Goal: Feedback & Contribution: Leave review/rating

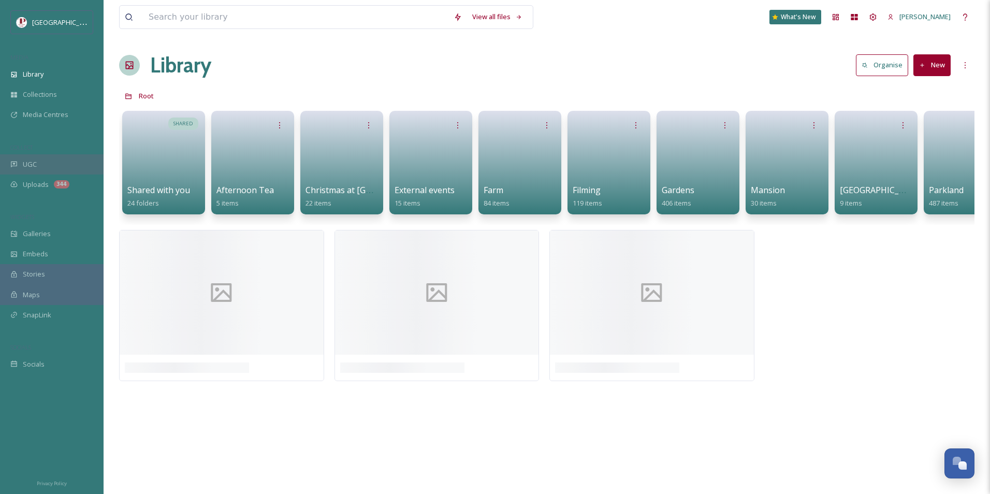
click at [53, 162] on div "UGC" at bounding box center [52, 164] width 104 height 20
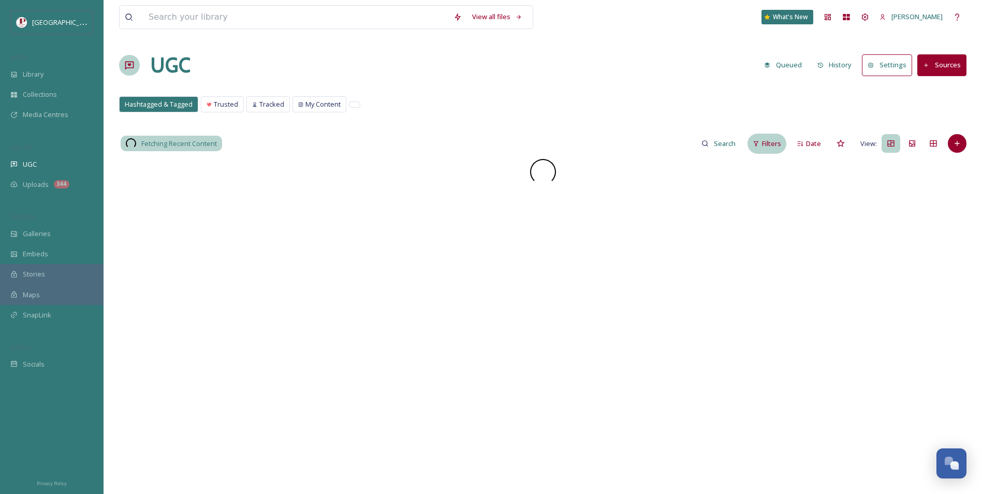
click at [777, 146] on span "Filters" at bounding box center [771, 144] width 19 height 10
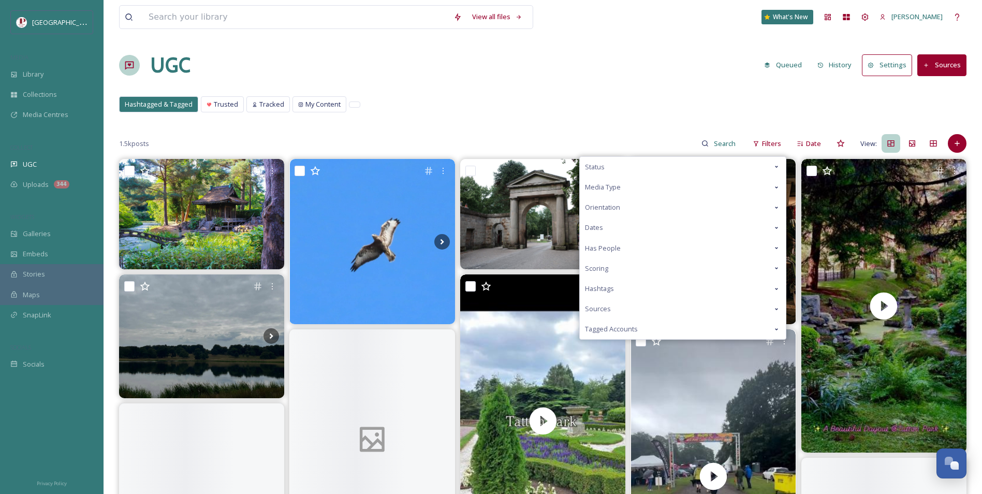
click at [652, 269] on div "Scoring" at bounding box center [683, 268] width 206 height 20
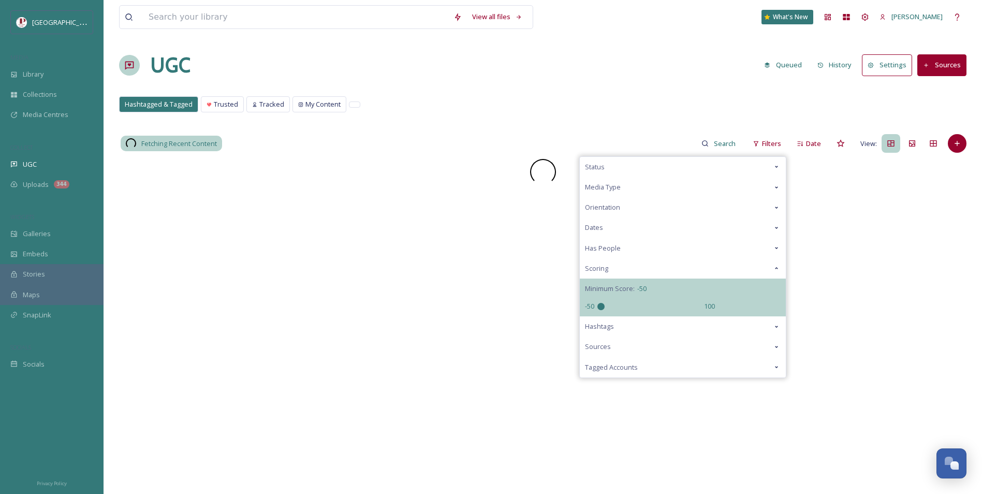
drag, startPoint x: 560, startPoint y: 304, endPoint x: 528, endPoint y: 311, distance: 33.3
type input "-50"
click at [598, 310] on input "range" at bounding box center [650, 306] width 104 height 7
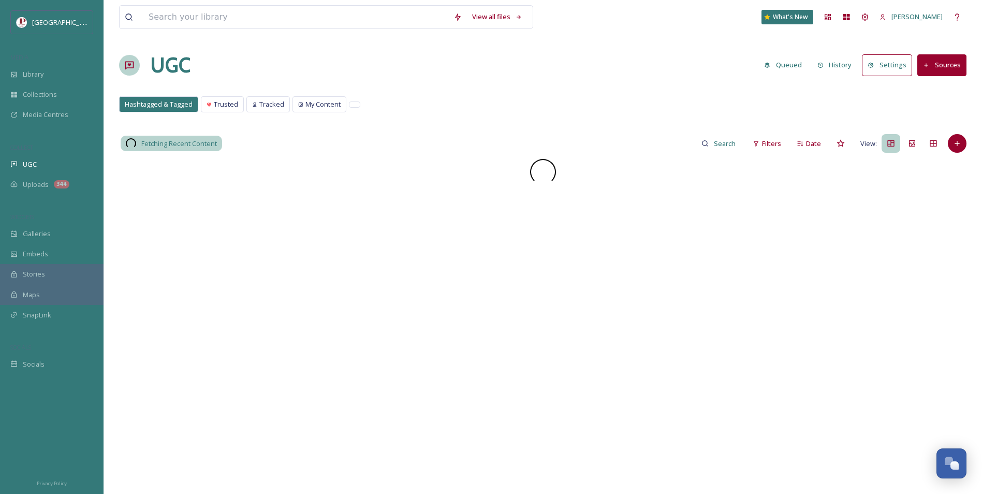
click at [526, 64] on div "UGC Queued History Settings Sources" at bounding box center [543, 65] width 848 height 31
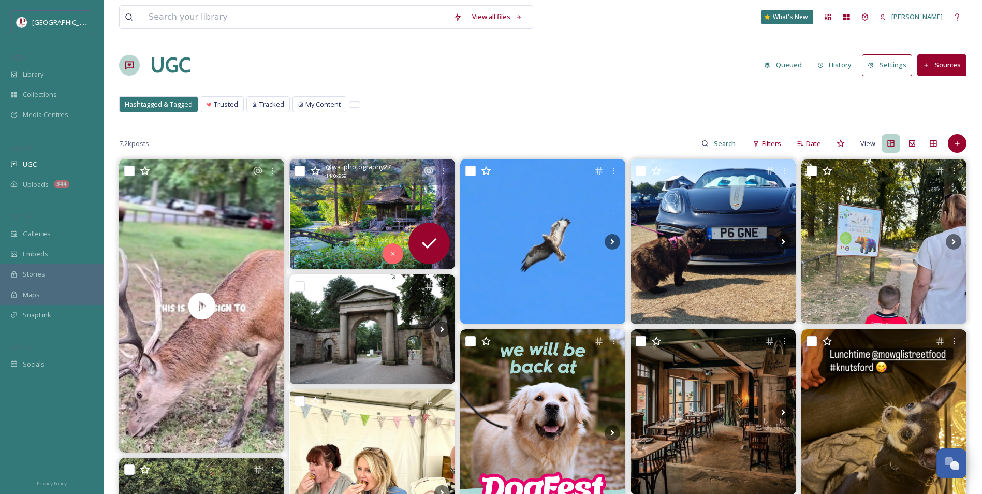
click at [357, 208] on img at bounding box center [372, 214] width 165 height 110
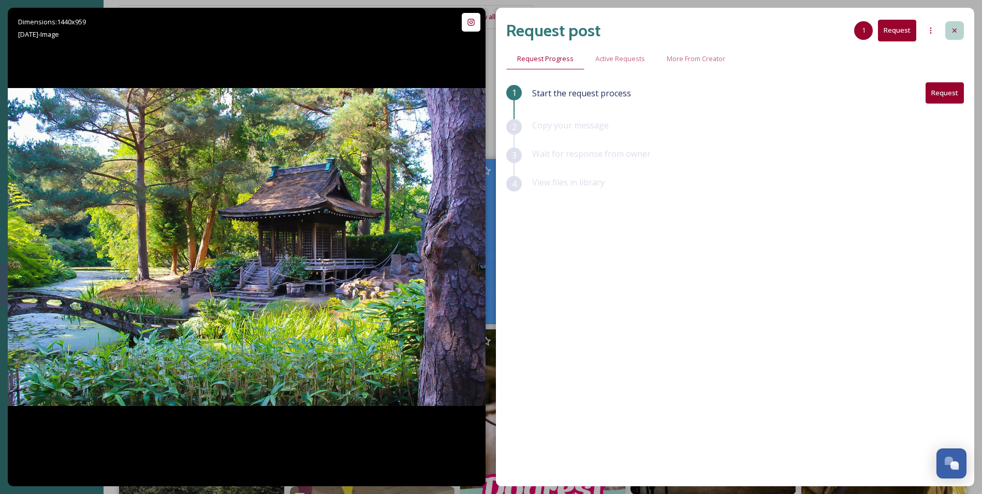
click at [951, 30] on icon at bounding box center [955, 30] width 8 height 8
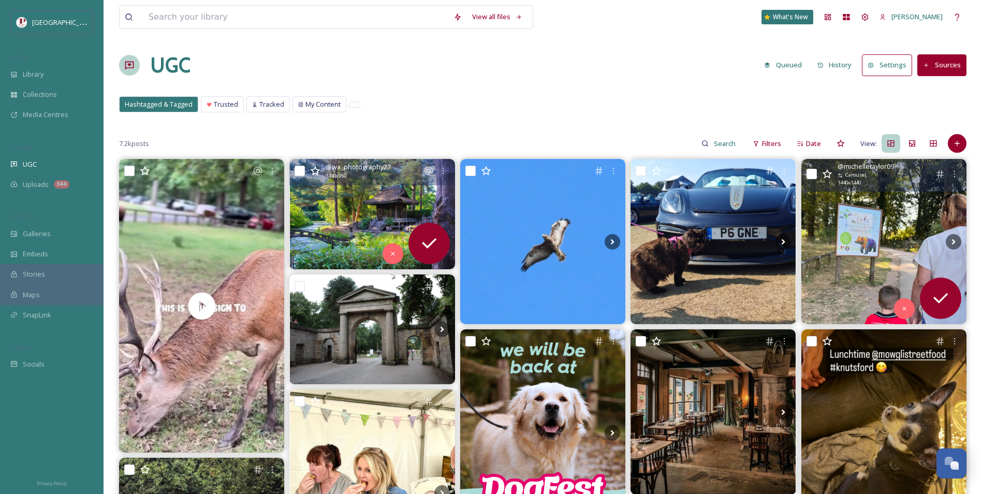
click at [907, 232] on img at bounding box center [884, 241] width 165 height 165
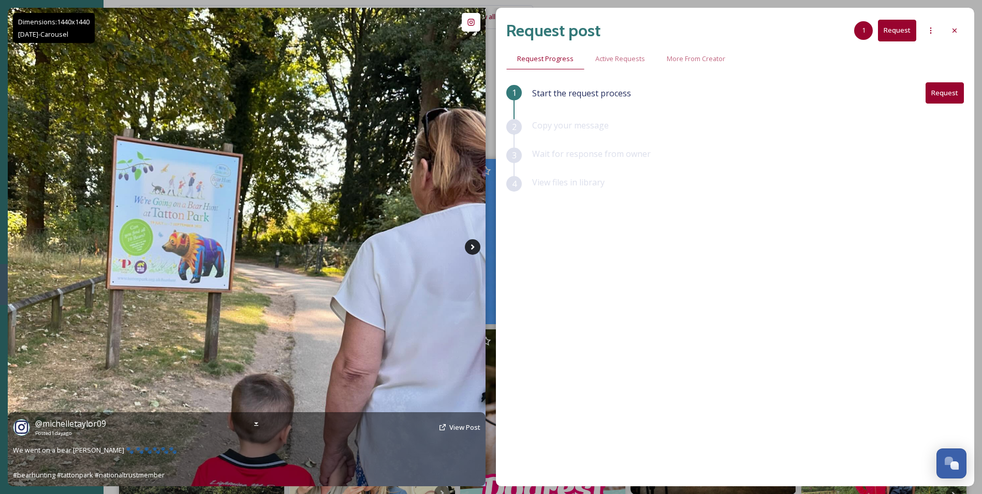
click at [474, 251] on icon at bounding box center [473, 247] width 16 height 16
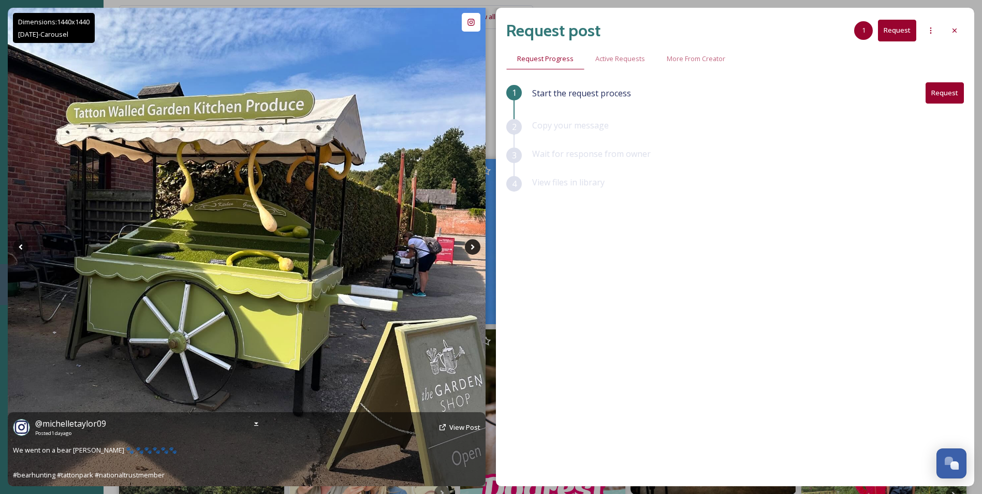
click at [474, 251] on icon at bounding box center [473, 247] width 16 height 16
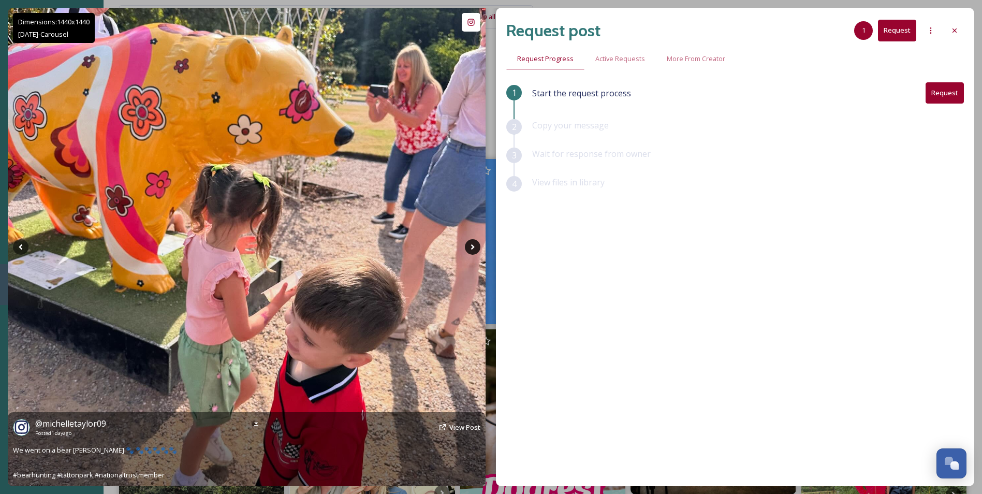
click at [474, 251] on icon at bounding box center [473, 247] width 16 height 16
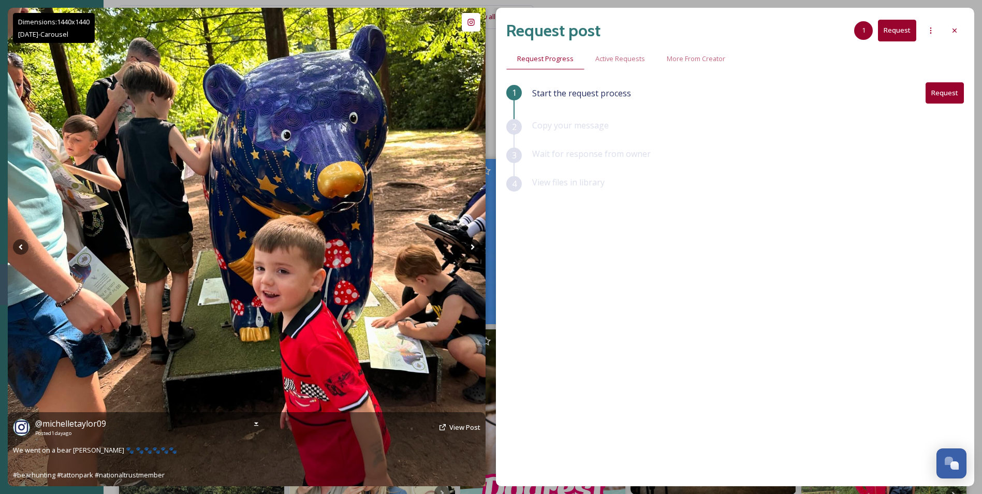
click at [474, 251] on icon at bounding box center [473, 247] width 16 height 16
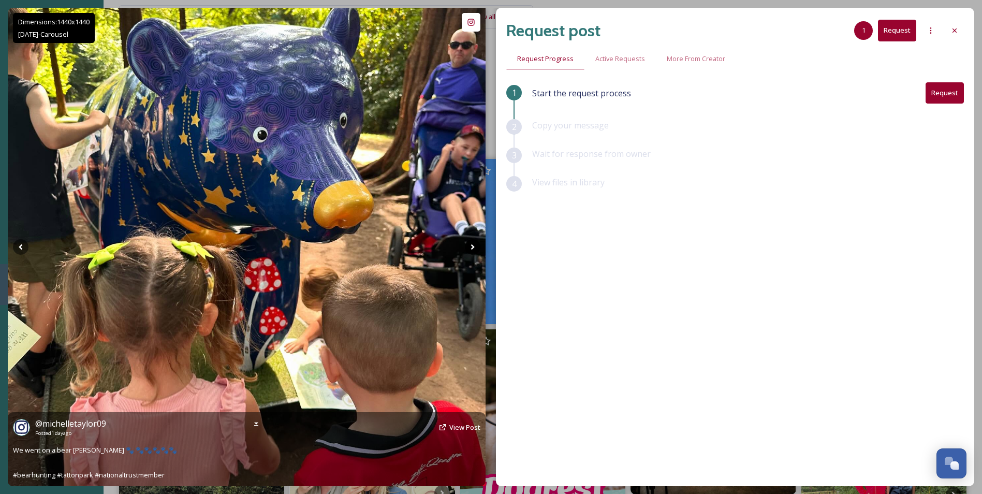
click at [474, 251] on icon at bounding box center [473, 247] width 16 height 16
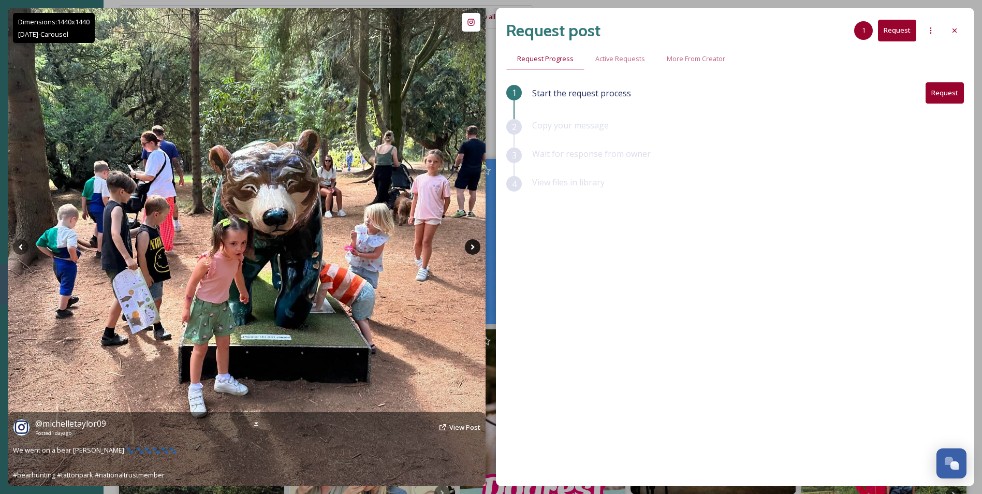
click at [474, 251] on icon at bounding box center [473, 247] width 16 height 16
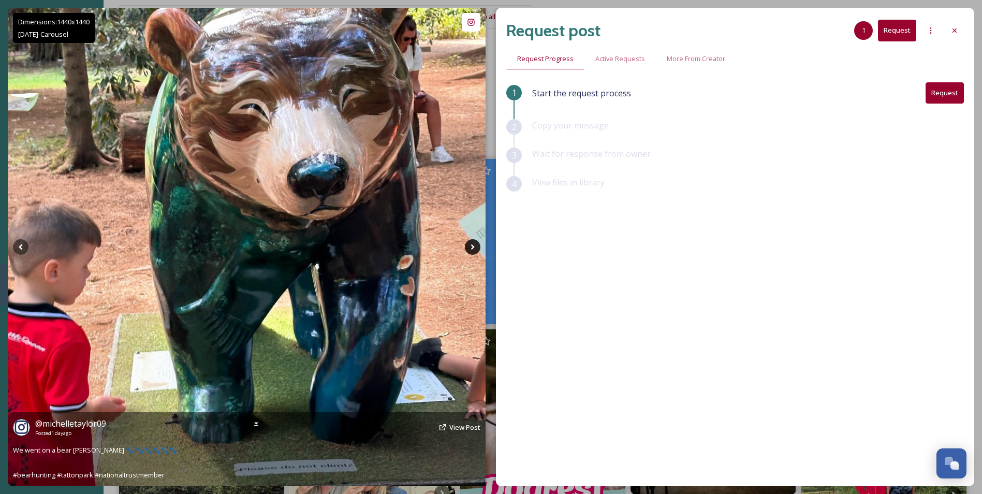
click at [474, 251] on icon at bounding box center [473, 247] width 16 height 16
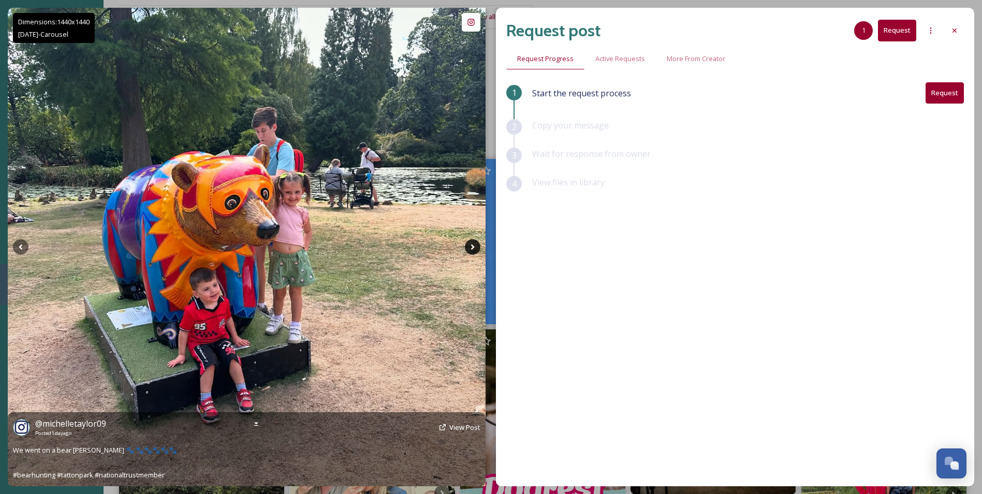
click at [474, 251] on icon at bounding box center [473, 247] width 16 height 16
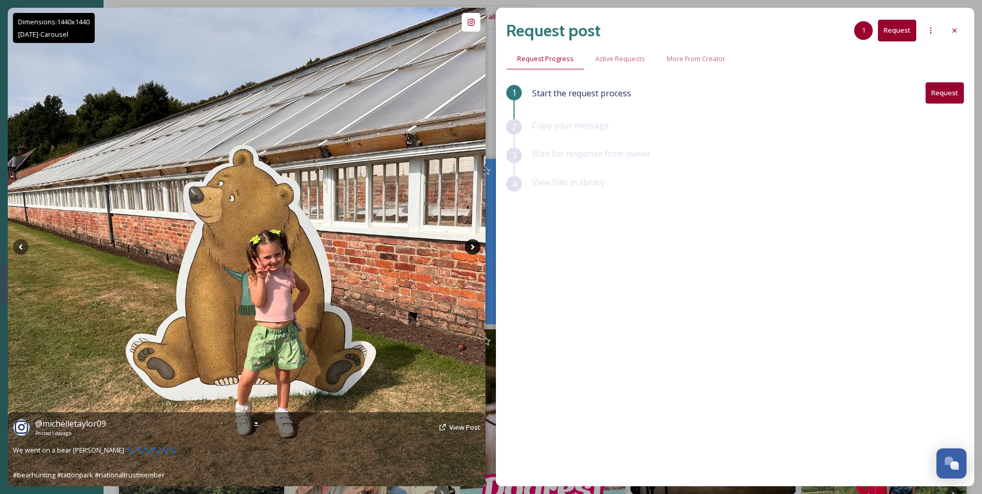
click at [474, 251] on icon at bounding box center [473, 247] width 16 height 16
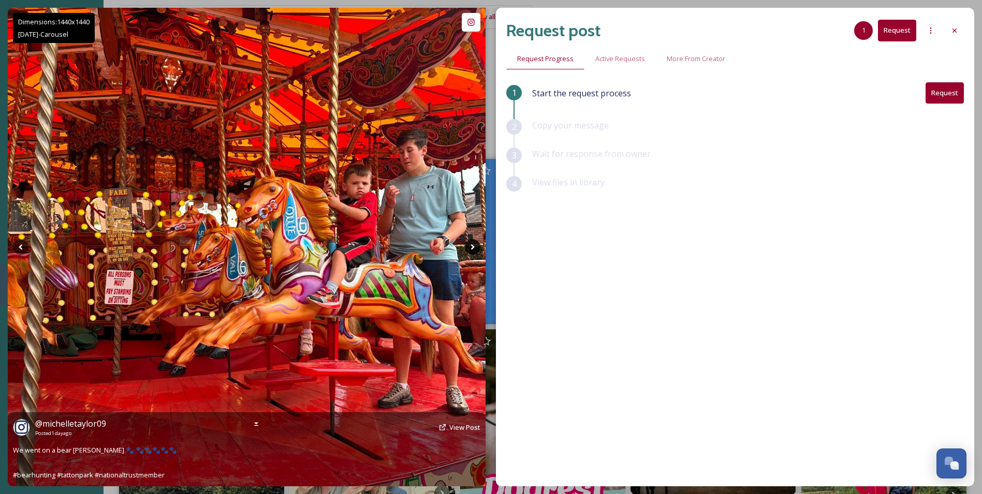
click at [474, 251] on icon at bounding box center [473, 247] width 16 height 16
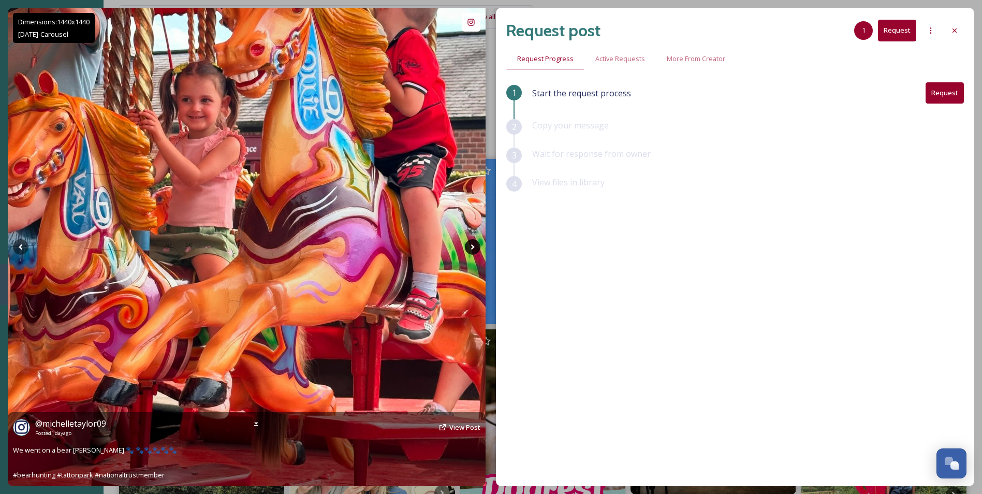
click at [474, 251] on icon at bounding box center [473, 247] width 16 height 16
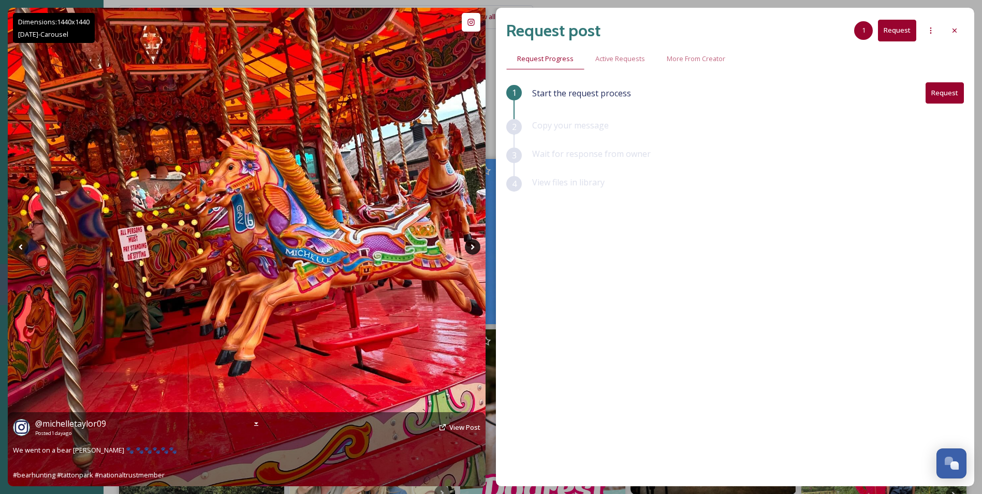
click at [474, 251] on icon at bounding box center [473, 247] width 16 height 16
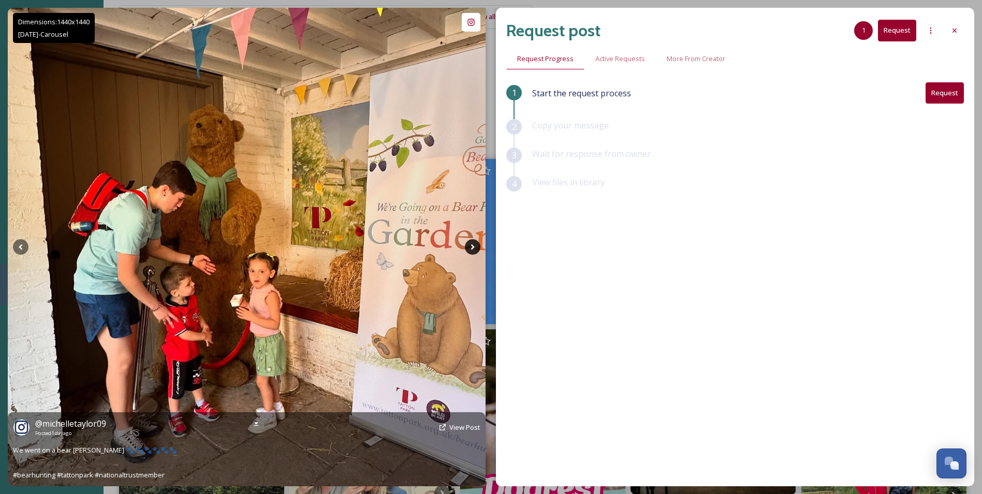
click at [474, 251] on icon at bounding box center [473, 247] width 16 height 16
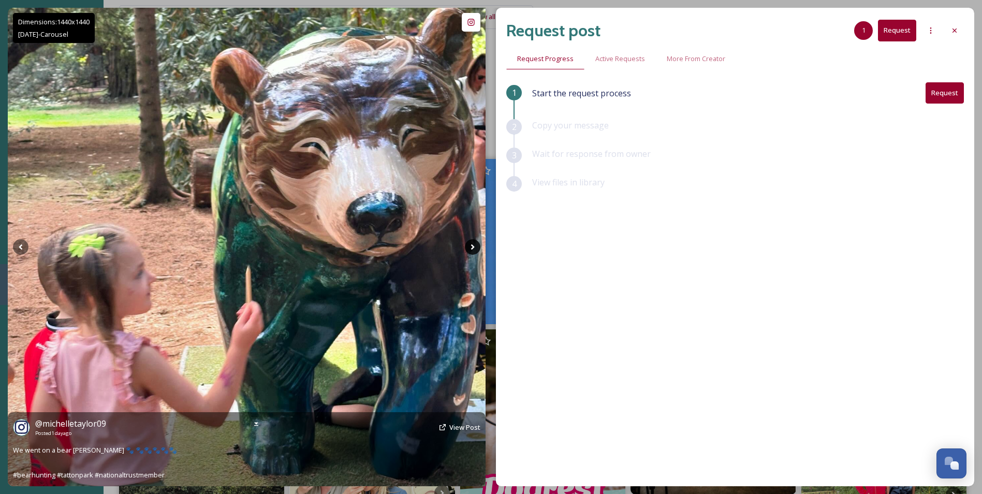
click at [474, 251] on icon at bounding box center [473, 247] width 16 height 16
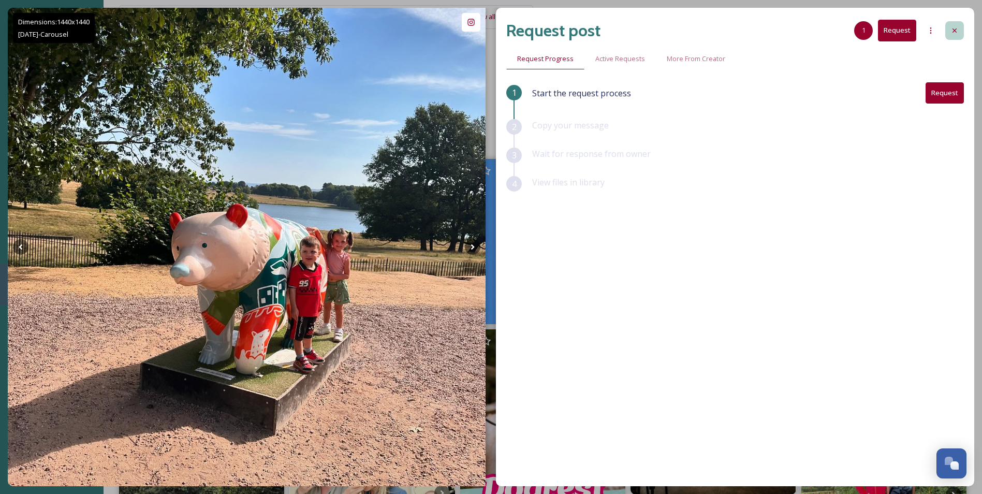
click at [953, 35] on div at bounding box center [955, 30] width 19 height 19
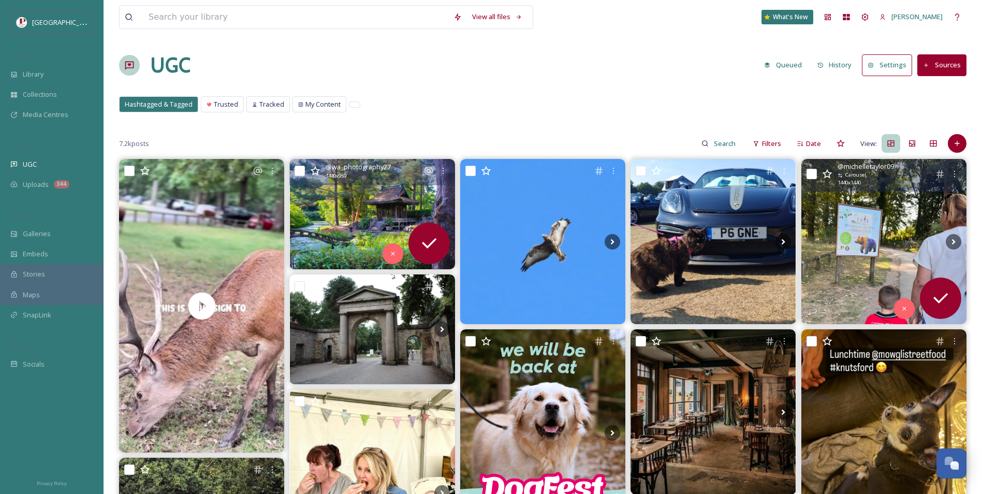
click at [515, 107] on div "Hashtagged & Tagged Trusted Tracked My Content Hashtagged & Tagged Trusted Trac…" at bounding box center [543, 106] width 848 height 21
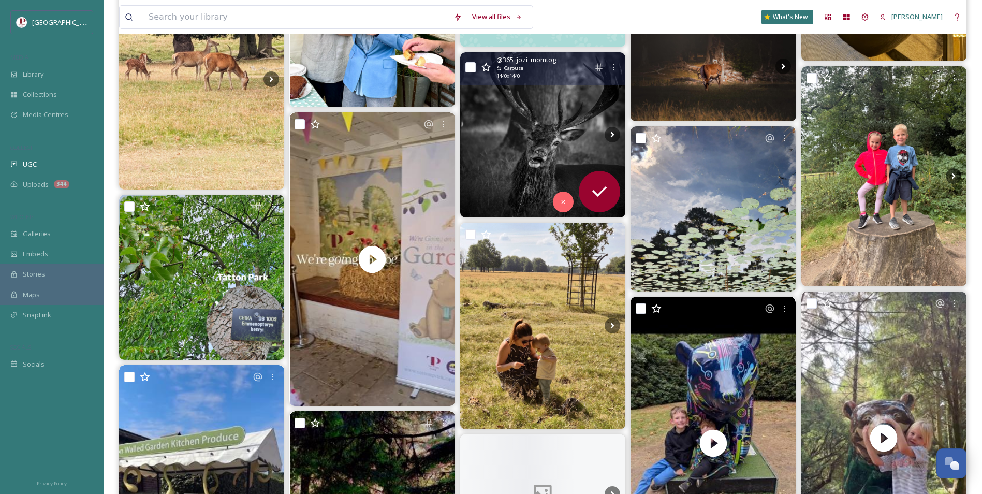
scroll to position [621, 0]
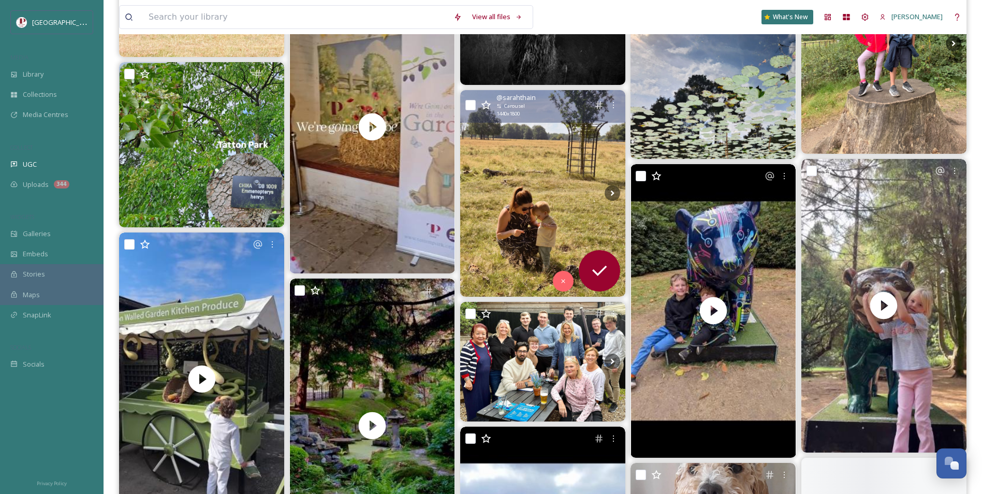
click at [544, 190] on img at bounding box center [542, 193] width 165 height 207
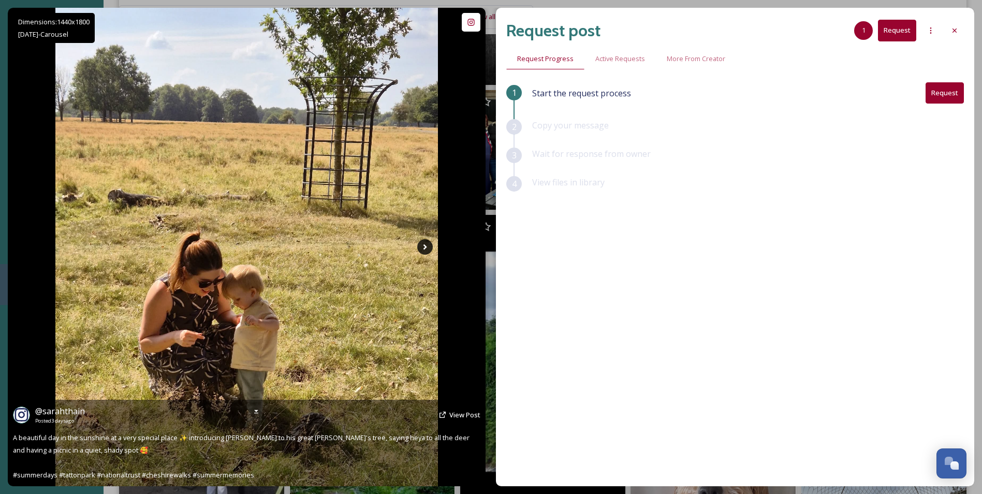
click at [425, 251] on icon at bounding box center [425, 247] width 16 height 16
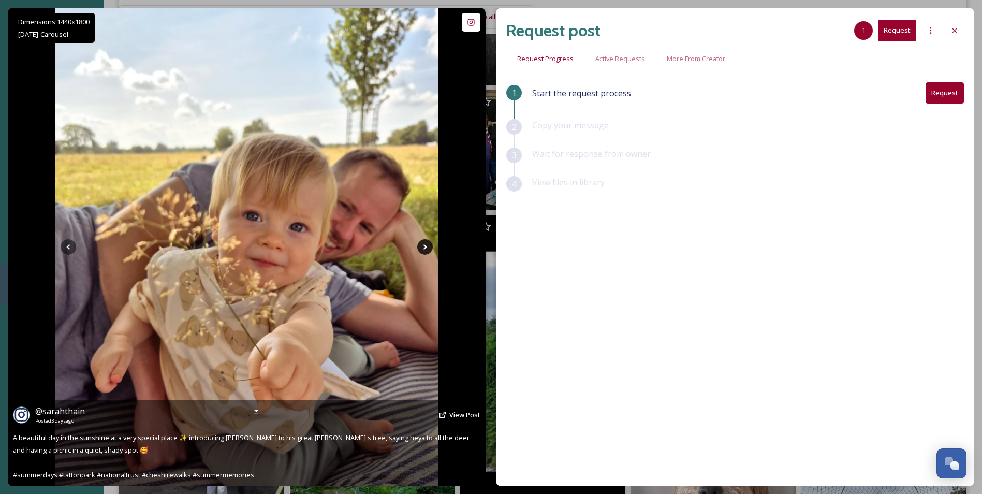
click at [425, 251] on icon at bounding box center [425, 247] width 16 height 16
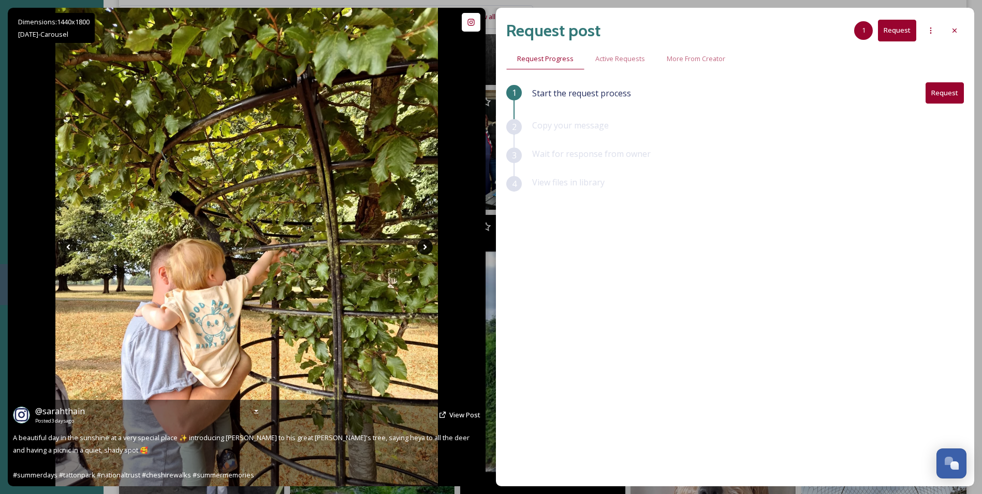
click at [427, 248] on icon at bounding box center [425, 247] width 16 height 16
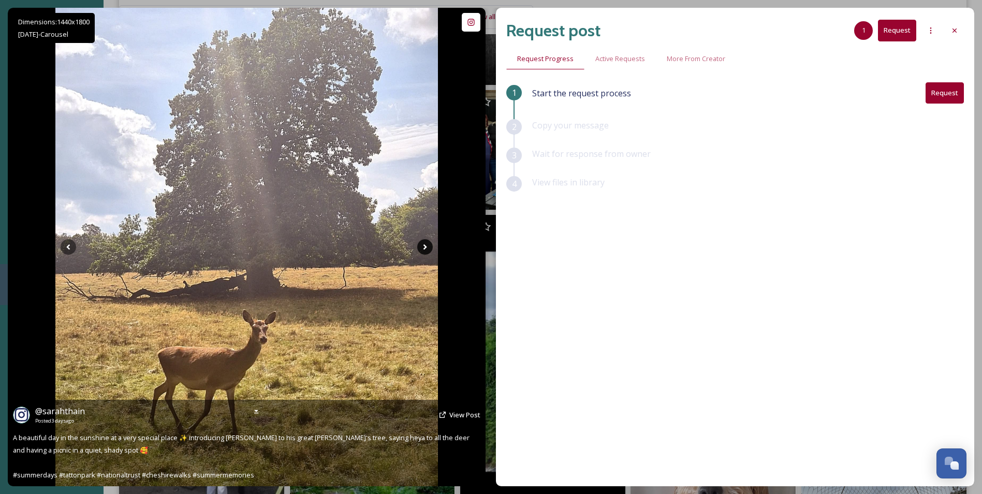
click at [427, 248] on icon at bounding box center [425, 247] width 16 height 16
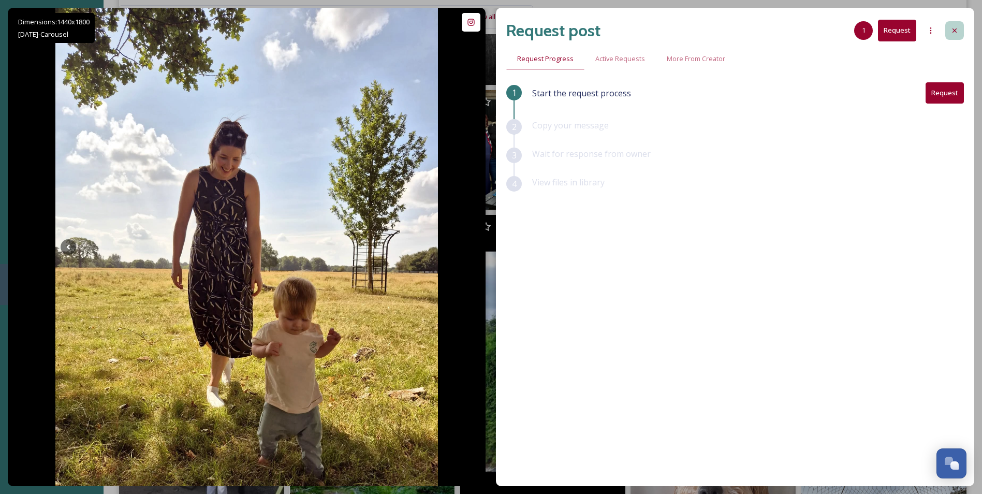
click at [953, 32] on icon at bounding box center [955, 30] width 8 height 8
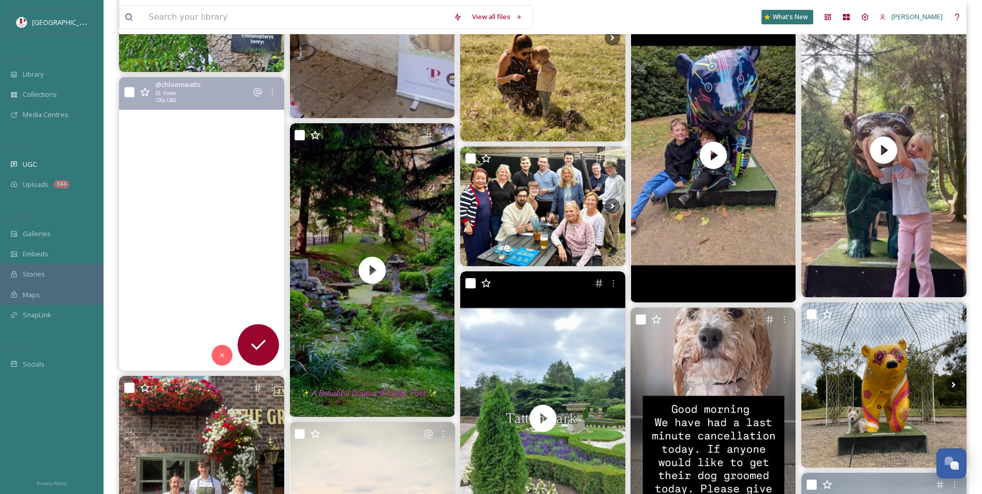
scroll to position [984, 0]
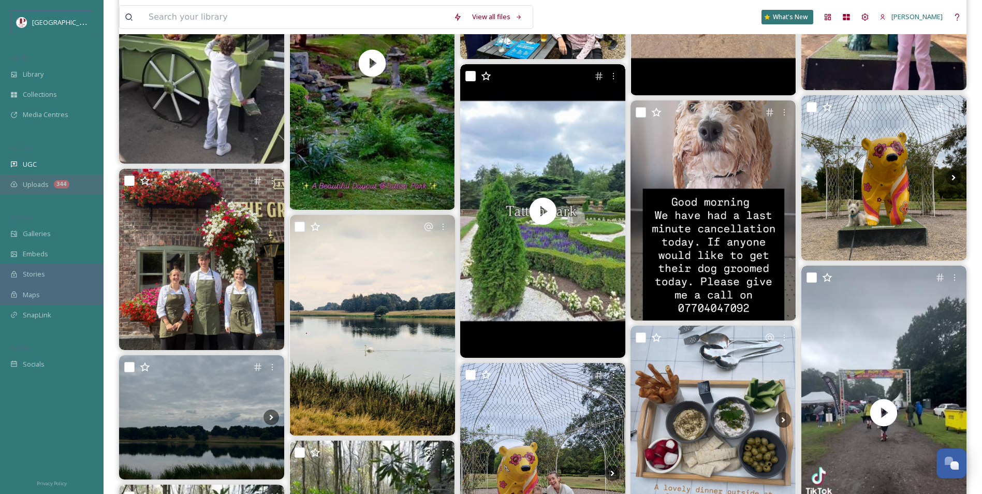
click at [44, 189] on span "Uploads" at bounding box center [36, 185] width 26 height 10
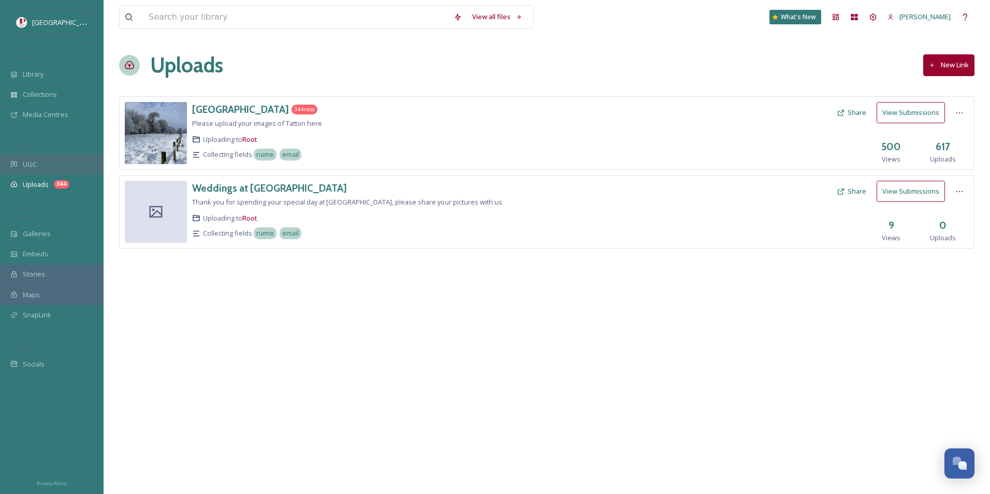
click at [50, 166] on div "UGC" at bounding box center [52, 164] width 104 height 20
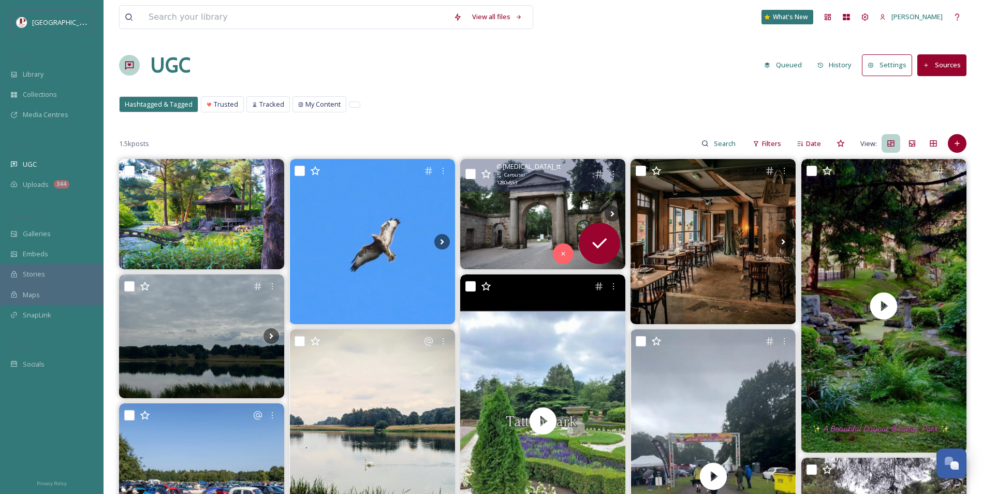
click at [524, 218] on img at bounding box center [542, 214] width 165 height 110
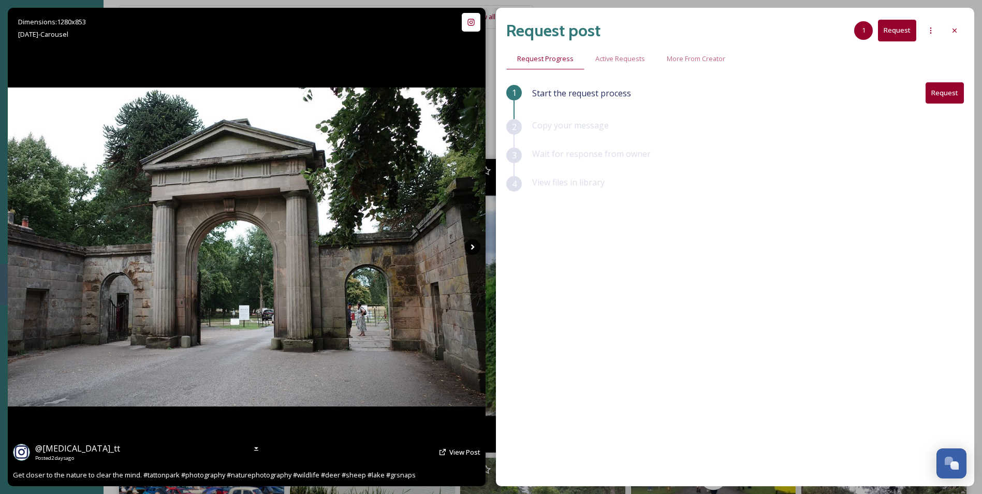
click at [475, 250] on icon at bounding box center [473, 247] width 16 height 16
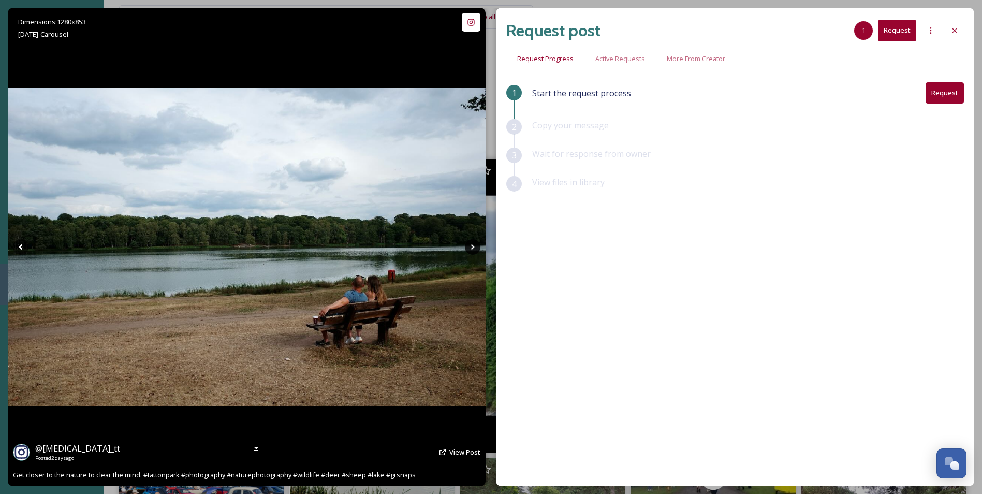
click at [475, 250] on icon at bounding box center [473, 247] width 16 height 16
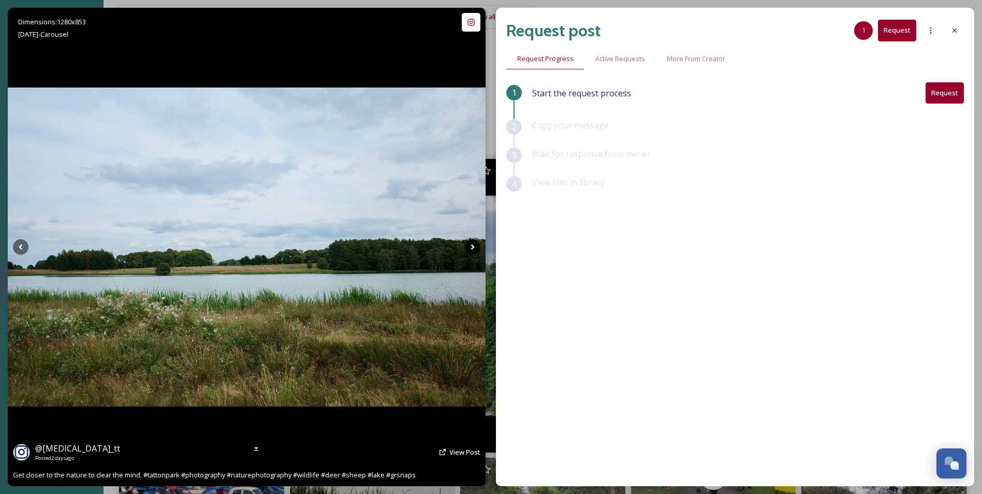
click at [475, 250] on icon at bounding box center [473, 247] width 16 height 16
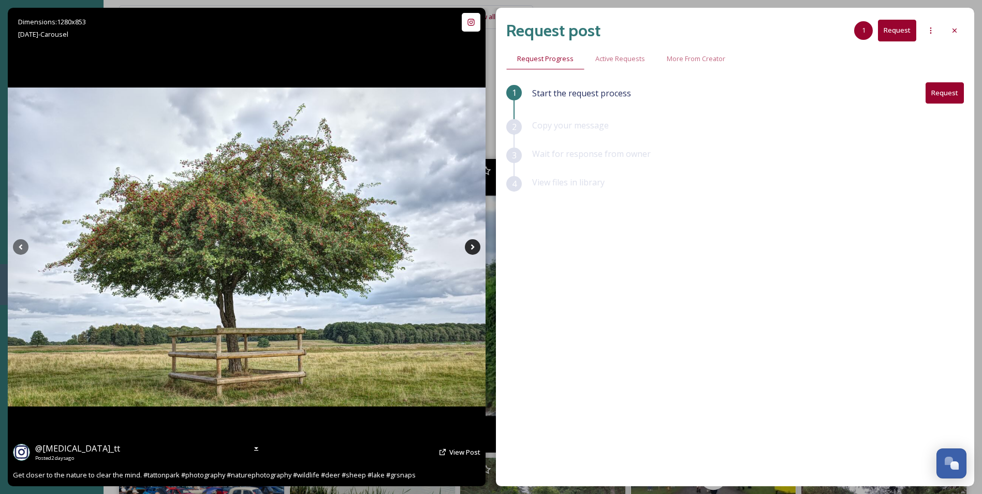
click at [468, 250] on icon at bounding box center [473, 247] width 16 height 16
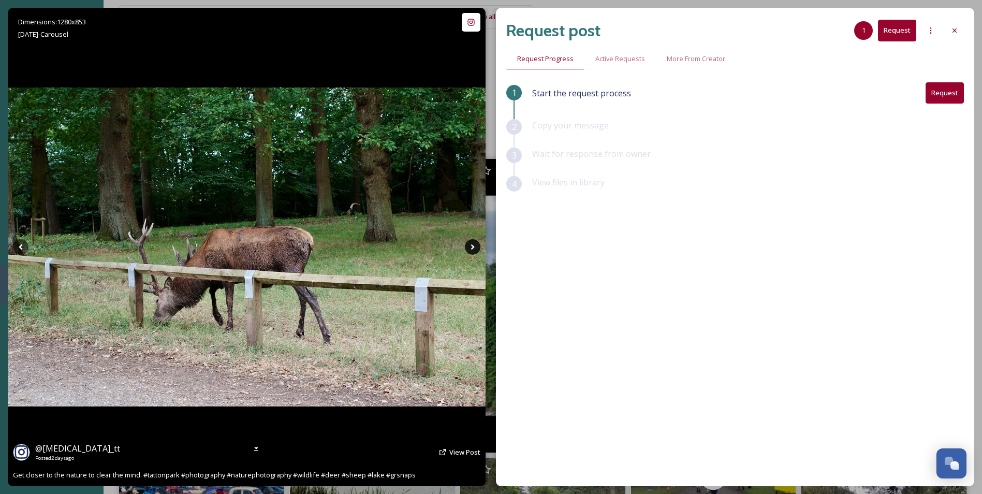
click at [468, 250] on icon at bounding box center [473, 247] width 16 height 16
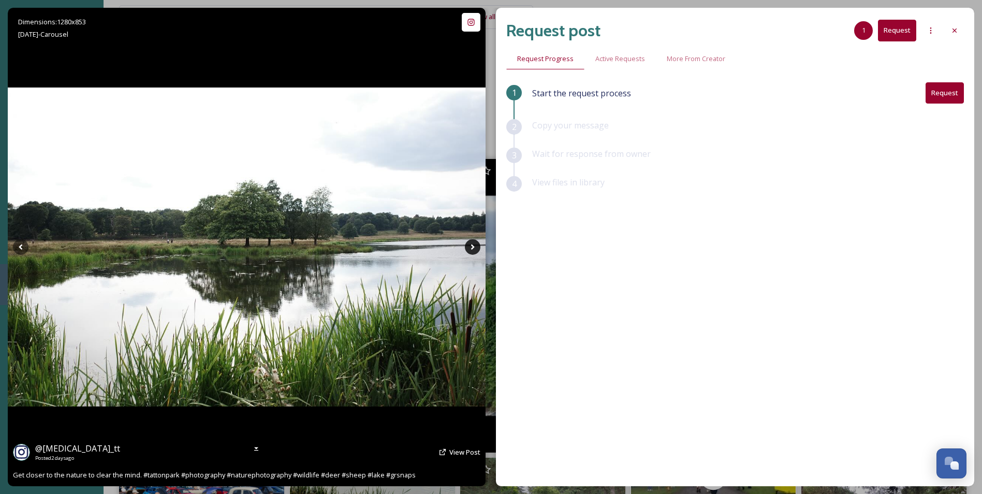
click at [468, 250] on icon at bounding box center [473, 247] width 16 height 16
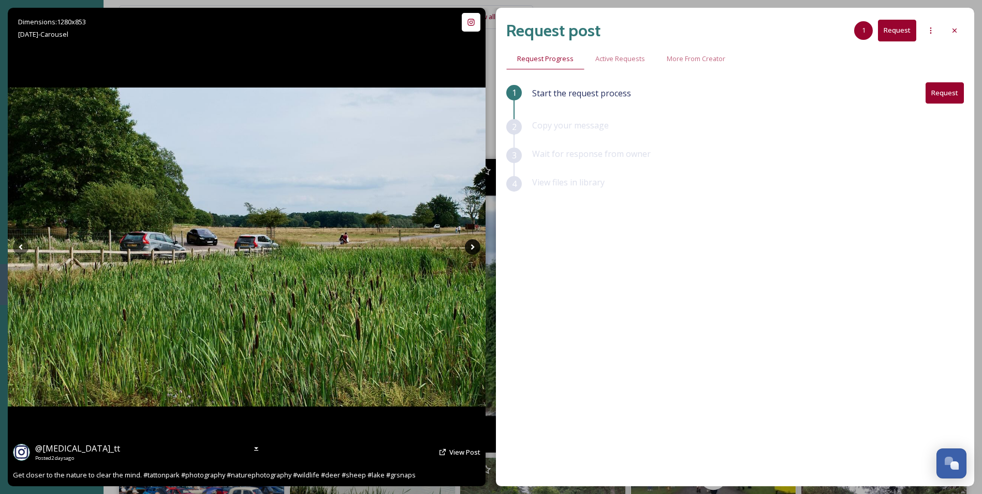
click at [468, 250] on icon at bounding box center [473, 247] width 16 height 16
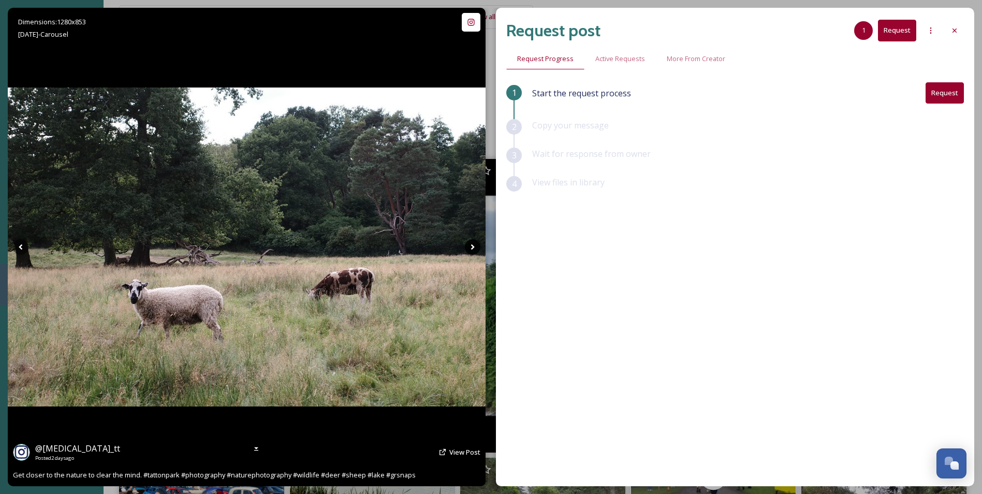
click at [468, 250] on icon at bounding box center [473, 247] width 16 height 16
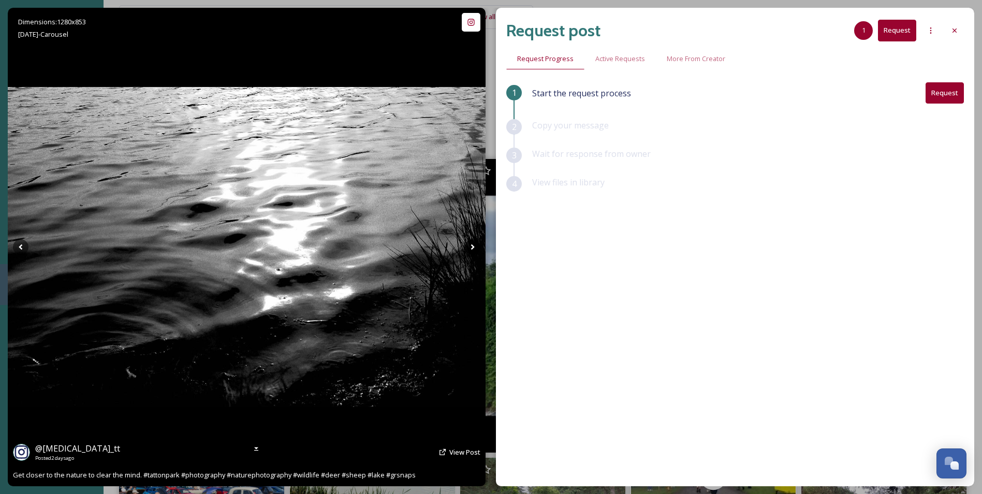
click at [468, 250] on icon at bounding box center [473, 247] width 16 height 16
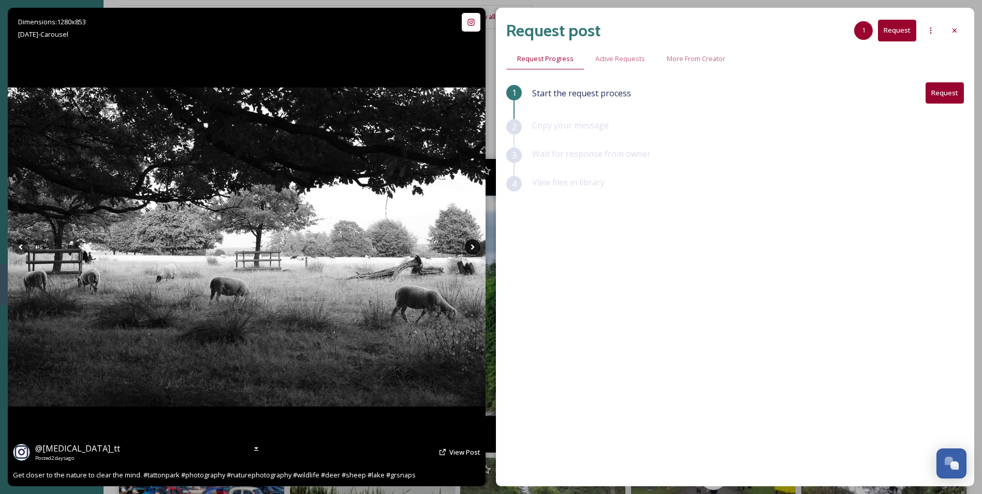
click at [468, 250] on icon at bounding box center [473, 247] width 16 height 16
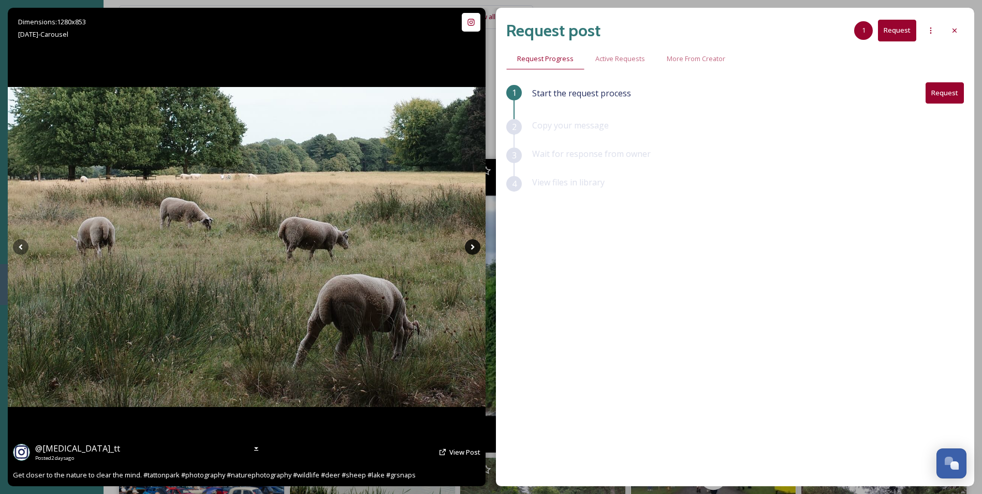
click at [468, 250] on icon at bounding box center [473, 247] width 16 height 16
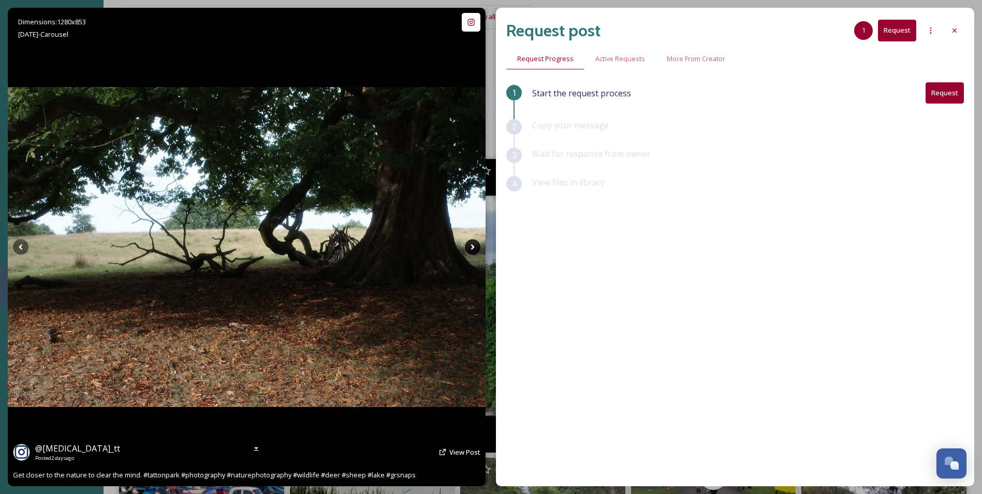
click at [468, 250] on icon at bounding box center [473, 247] width 16 height 16
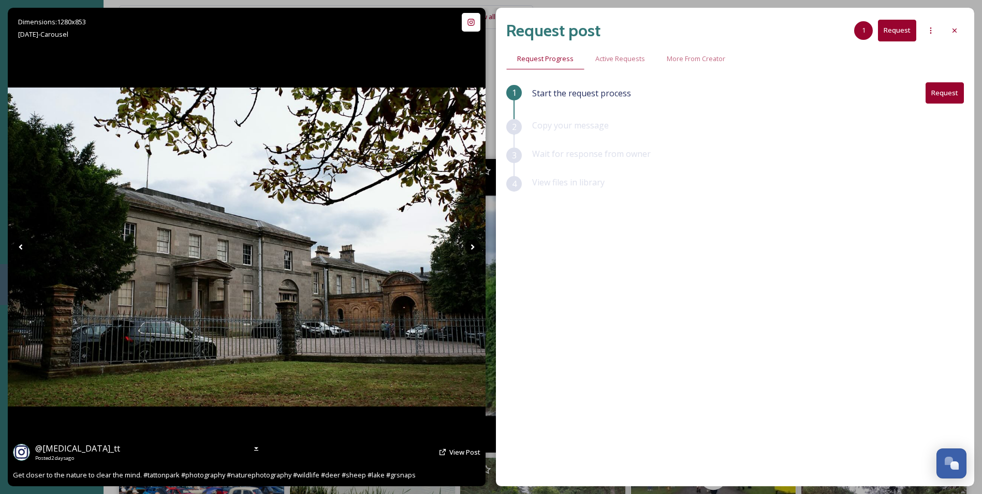
click at [468, 250] on icon at bounding box center [473, 247] width 16 height 16
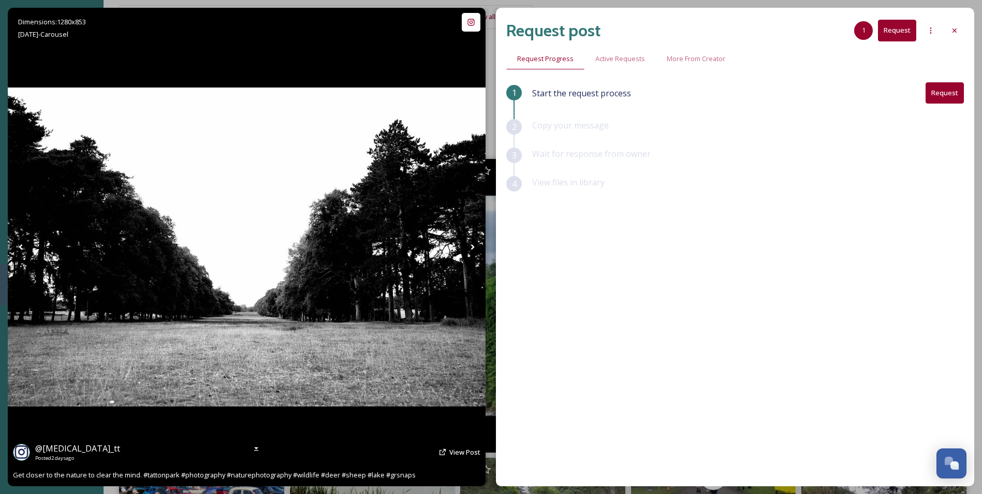
click at [468, 250] on icon at bounding box center [473, 247] width 16 height 16
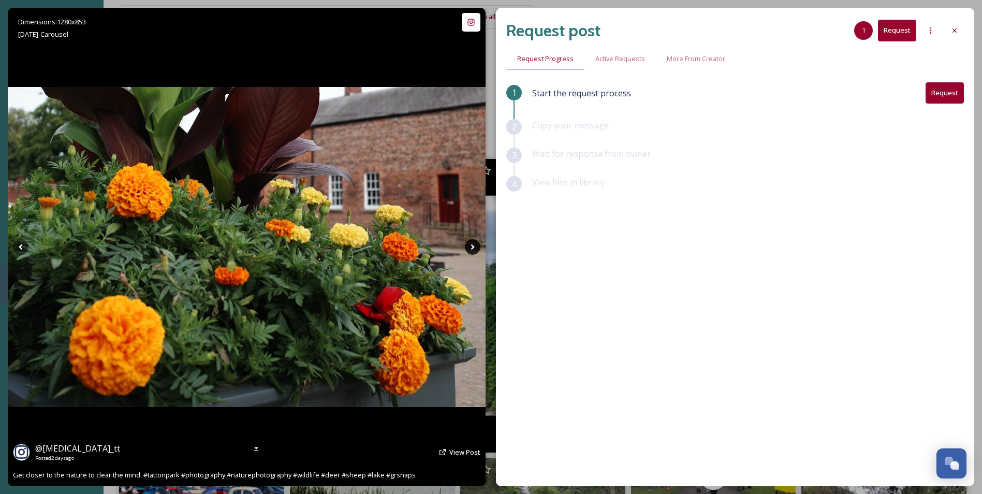
click at [468, 250] on icon at bounding box center [473, 247] width 16 height 16
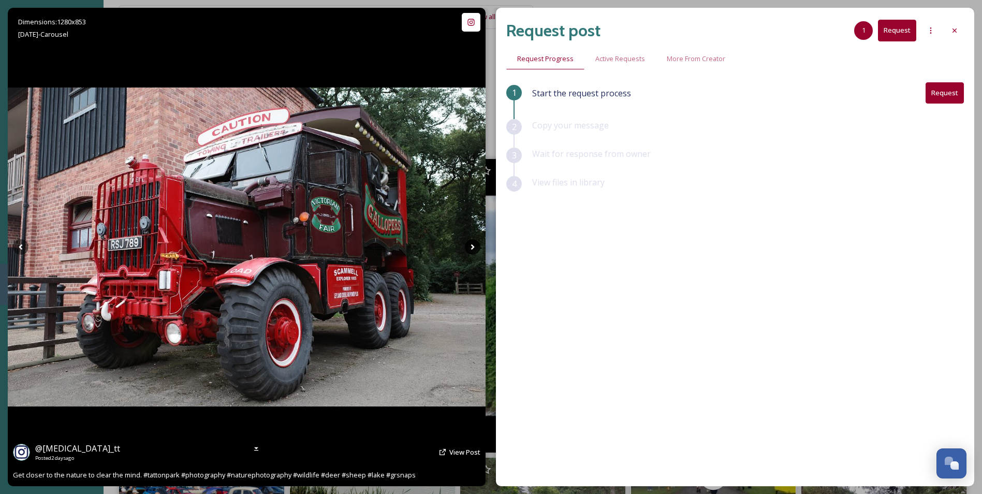
click at [468, 250] on icon at bounding box center [473, 247] width 16 height 16
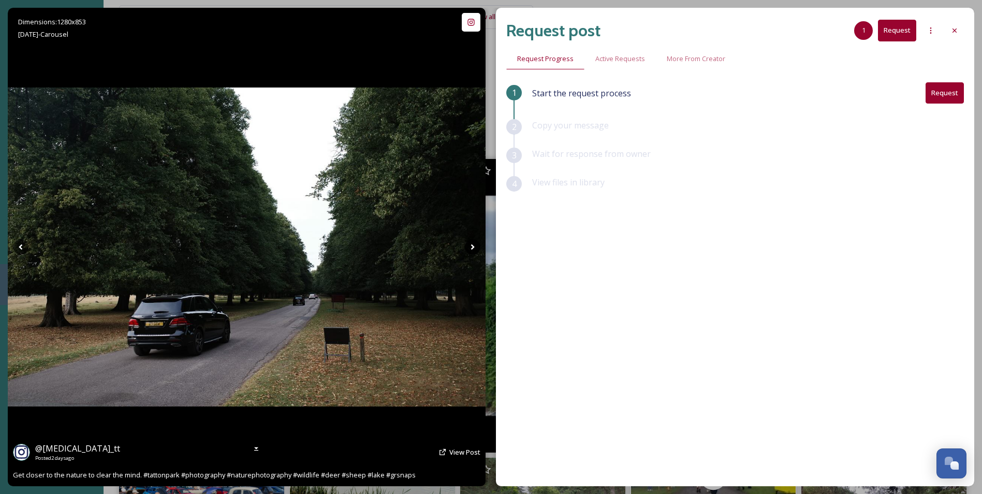
click at [468, 250] on icon at bounding box center [473, 247] width 16 height 16
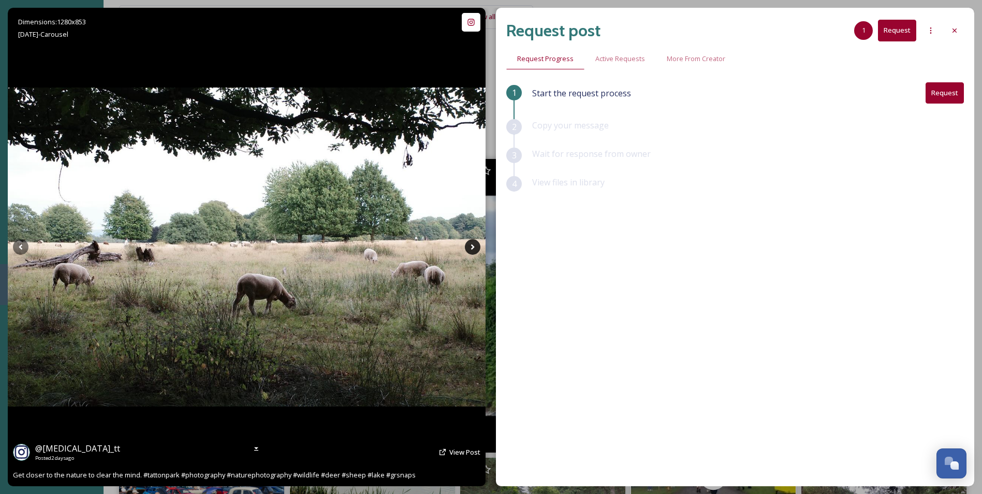
click at [468, 250] on icon at bounding box center [473, 247] width 16 height 16
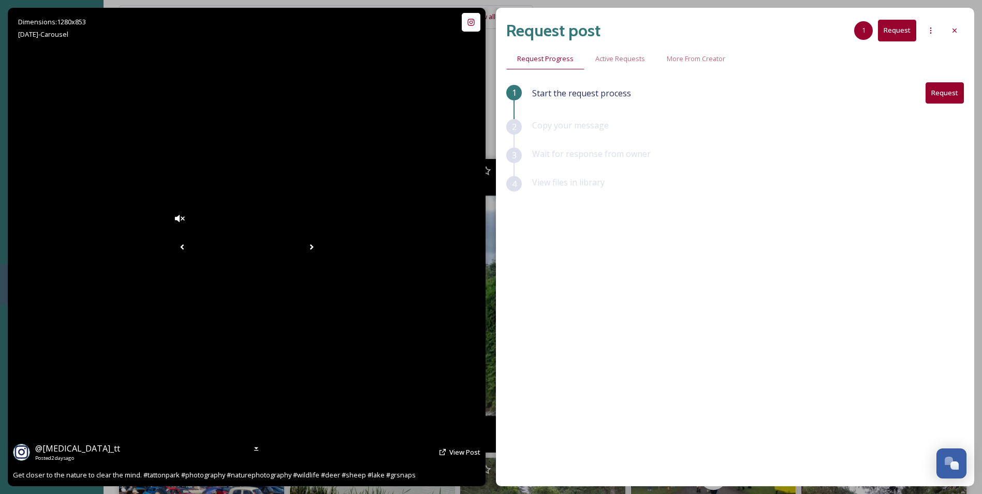
click at [320, 252] on icon at bounding box center [312, 247] width 16 height 16
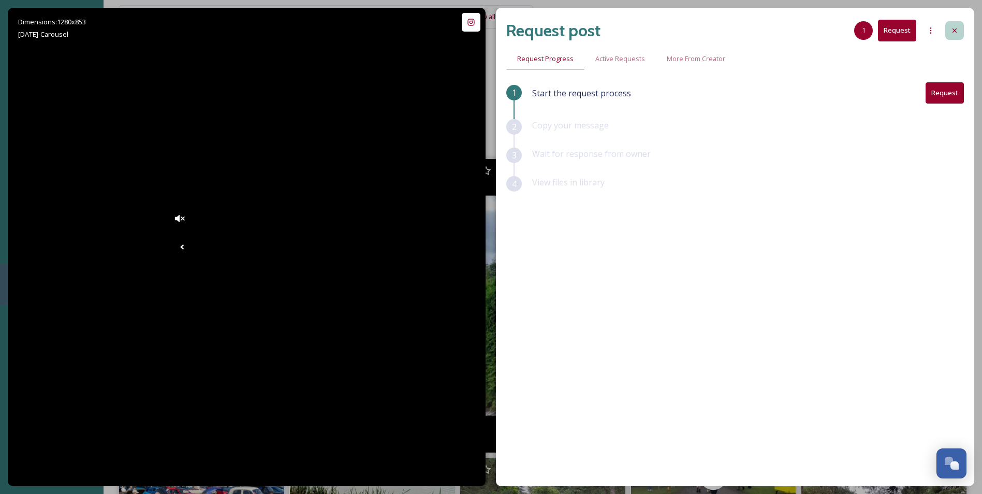
click at [957, 26] on icon at bounding box center [955, 30] width 8 height 8
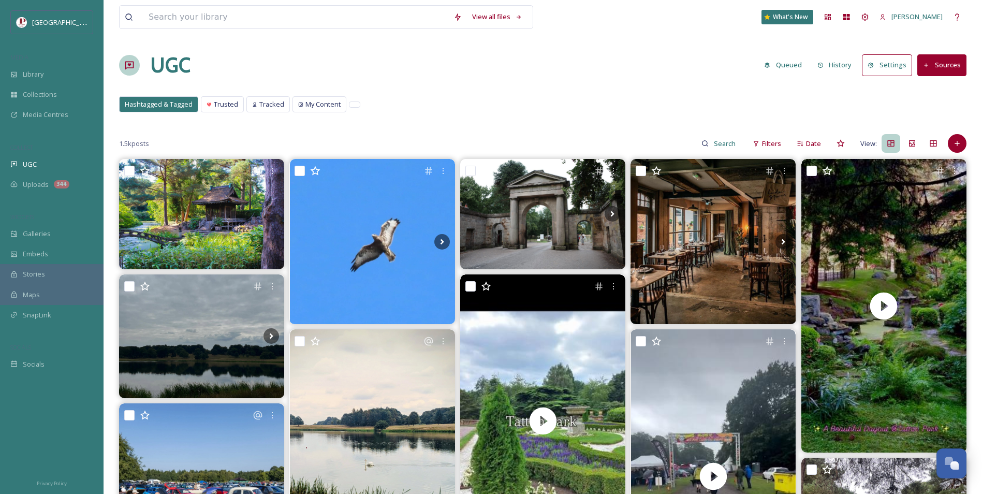
click at [566, 105] on div "Hashtagged & Tagged Trusted Tracked My Content Hashtagged & Tagged Trusted Trac…" at bounding box center [543, 106] width 848 height 21
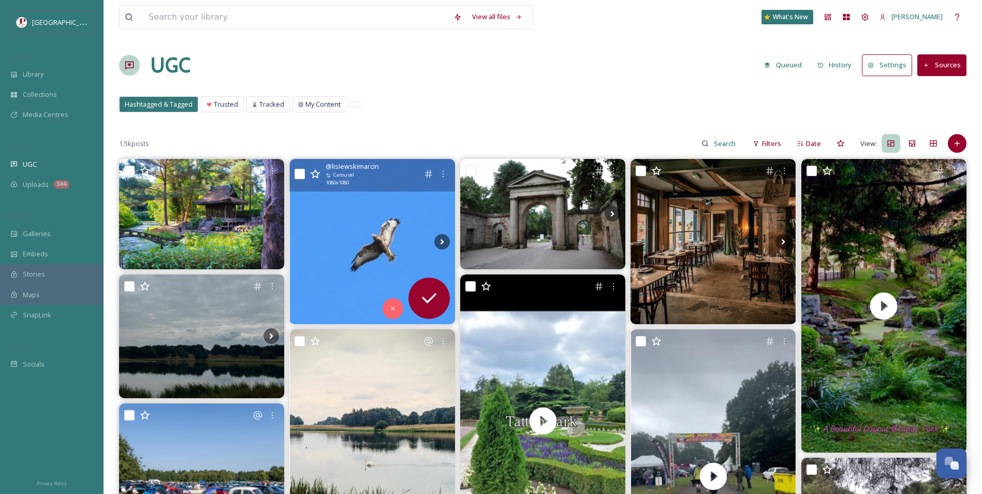
click at [381, 226] on img at bounding box center [372, 241] width 165 height 165
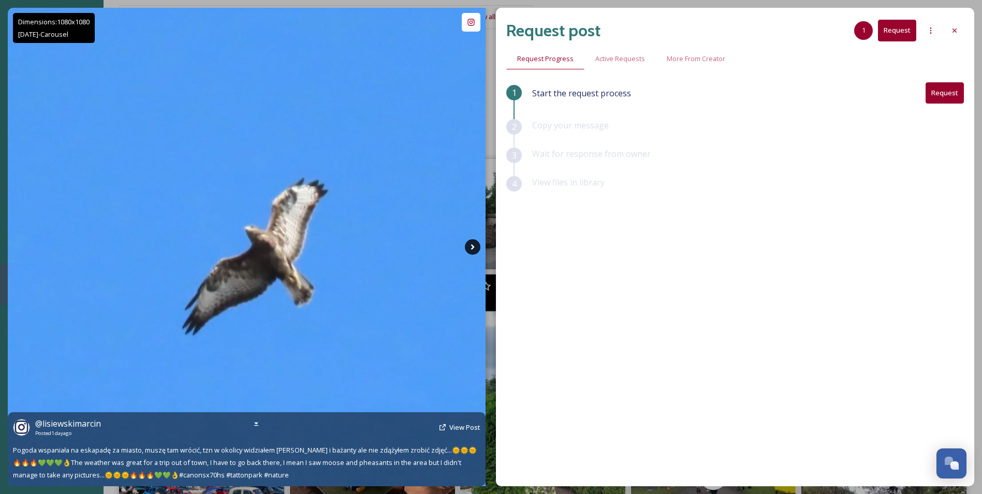
click at [470, 243] on icon at bounding box center [473, 247] width 16 height 16
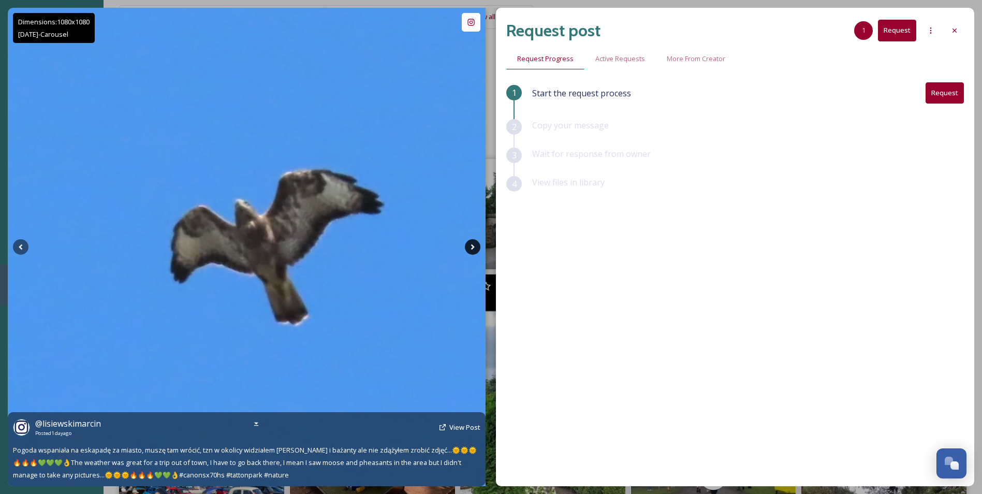
click at [470, 243] on icon at bounding box center [473, 247] width 16 height 16
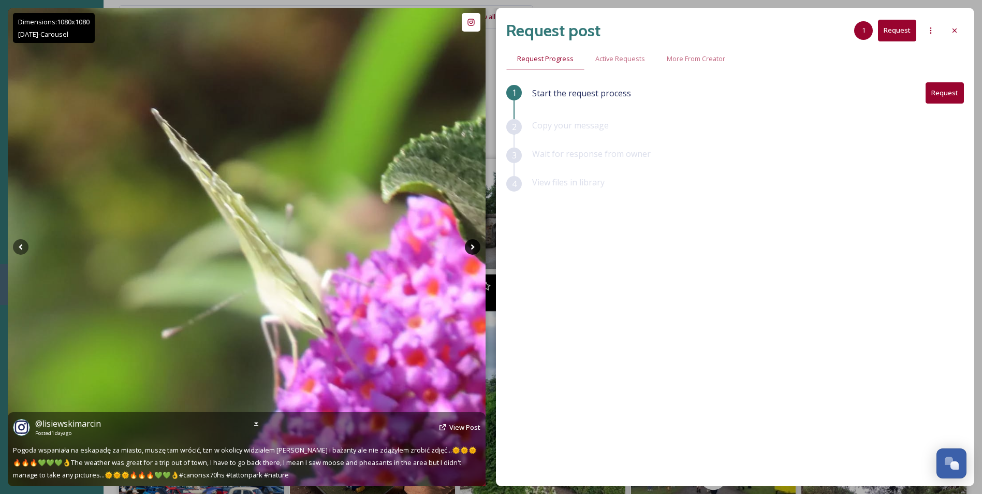
click at [469, 251] on icon at bounding box center [473, 247] width 16 height 16
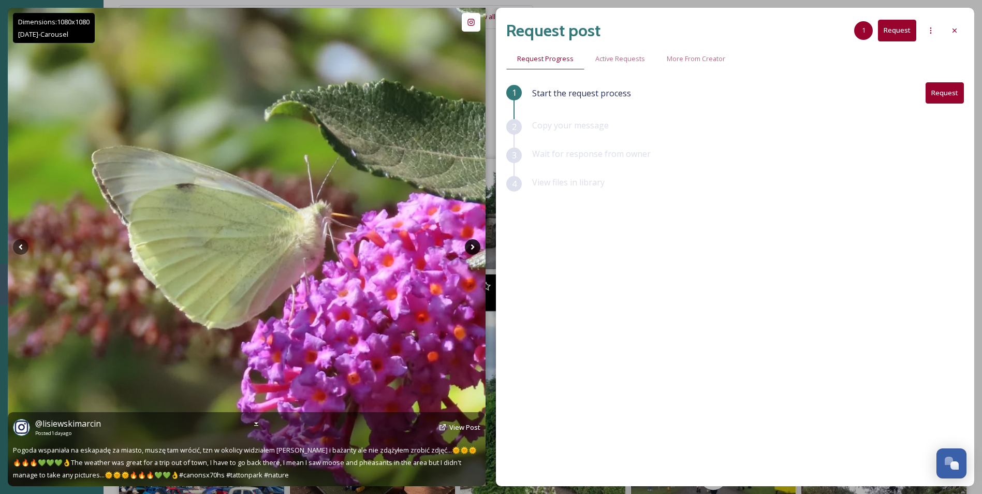
click at [469, 251] on icon at bounding box center [473, 247] width 16 height 16
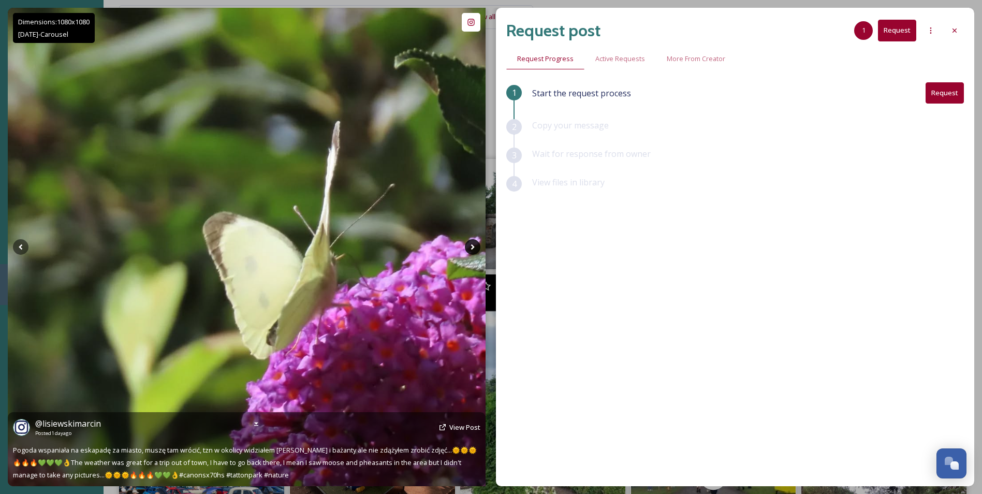
click at [469, 251] on icon at bounding box center [473, 247] width 16 height 16
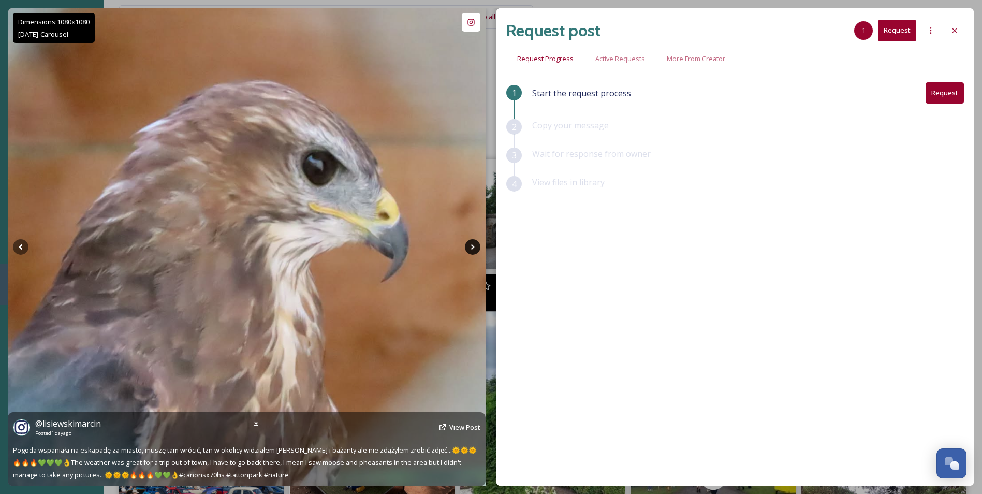
click at [469, 251] on icon at bounding box center [473, 247] width 16 height 16
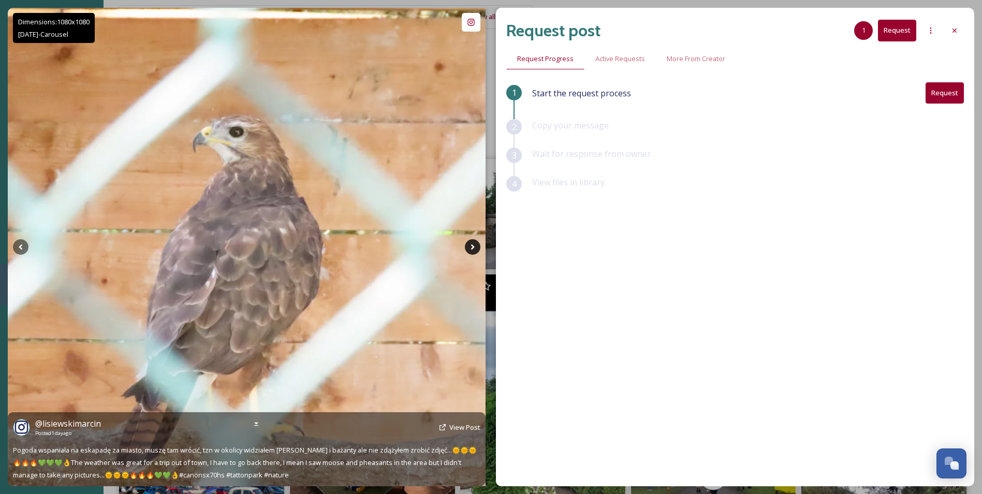
click at [469, 251] on icon at bounding box center [473, 247] width 16 height 16
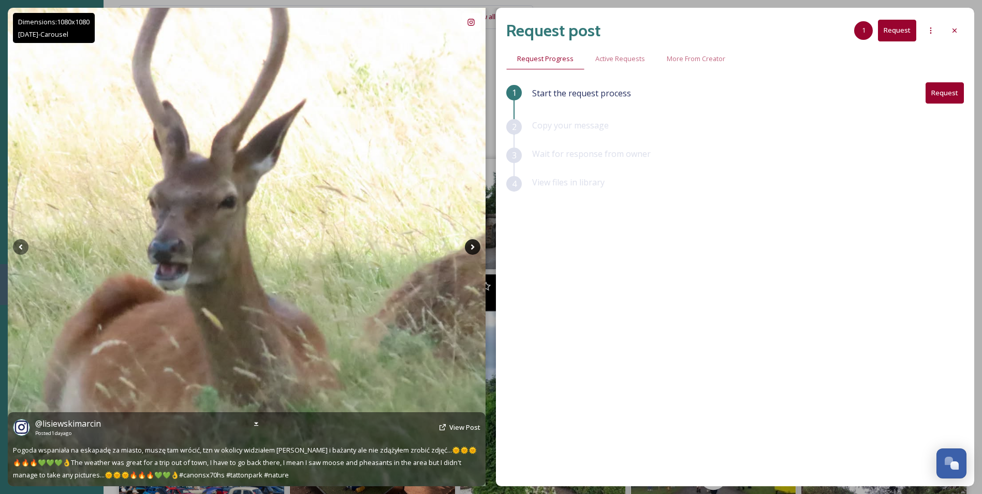
click at [469, 251] on icon at bounding box center [473, 247] width 16 height 16
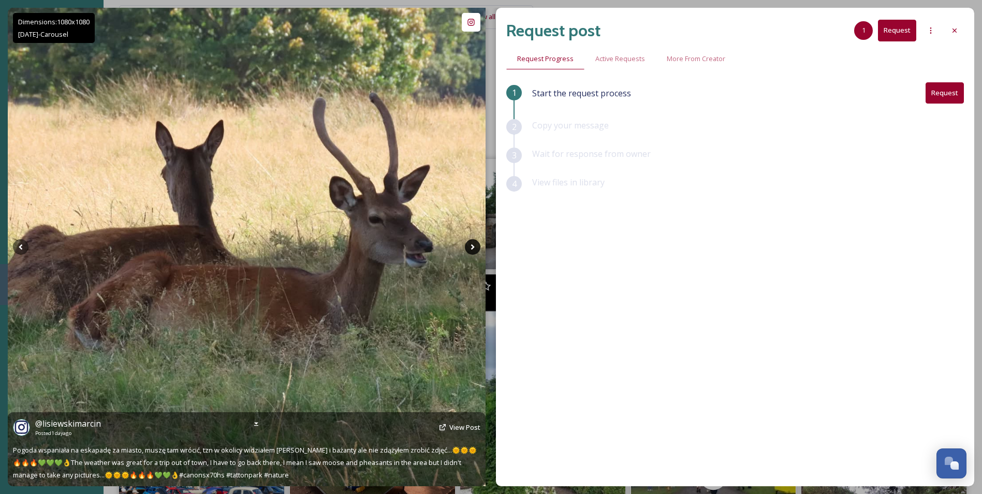
click at [469, 251] on icon at bounding box center [473, 247] width 16 height 16
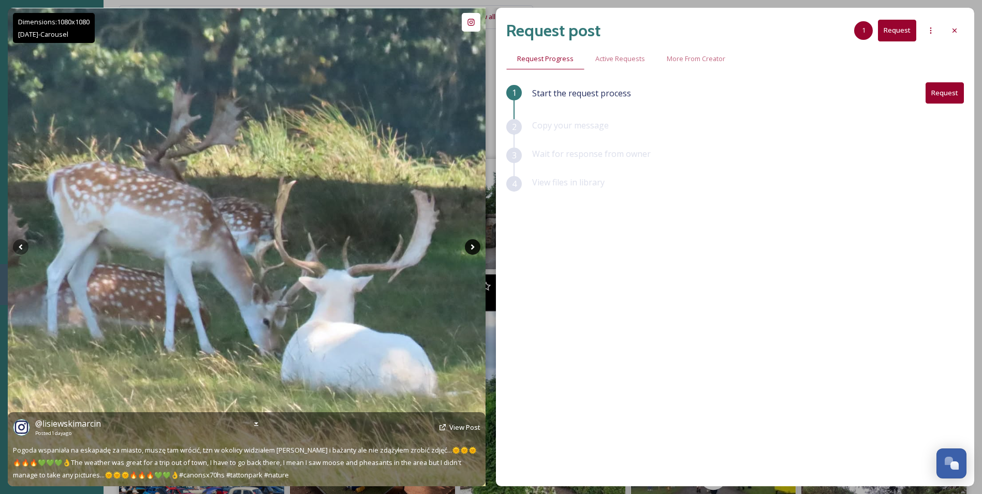
click at [469, 251] on icon at bounding box center [473, 247] width 16 height 16
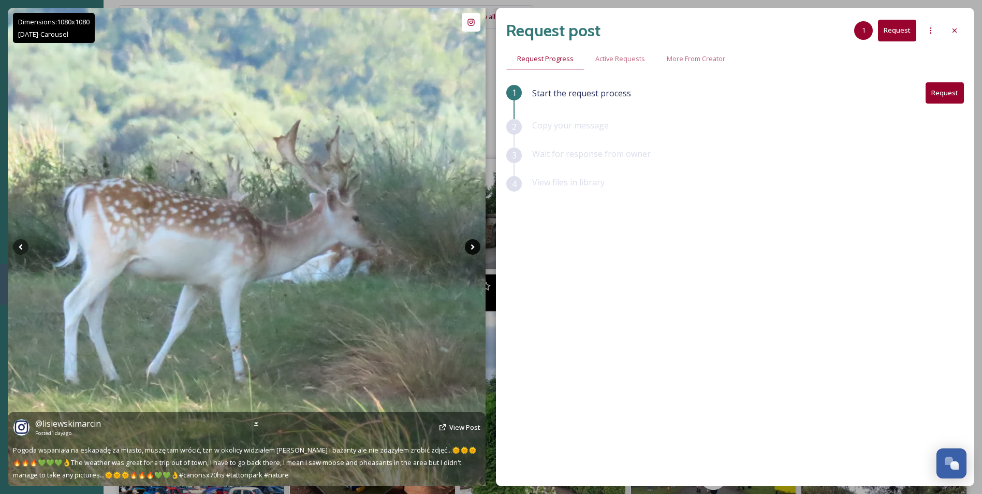
click at [469, 251] on icon at bounding box center [473, 247] width 16 height 16
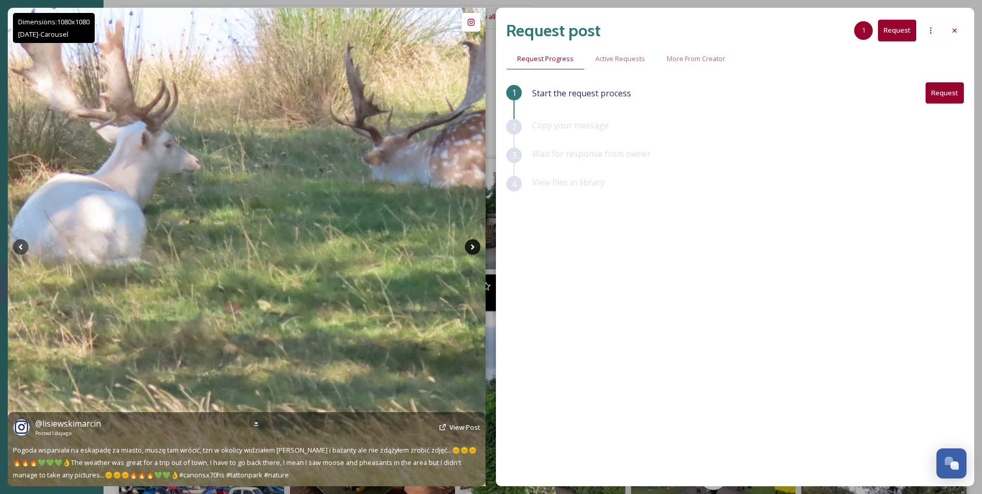
click at [469, 251] on icon at bounding box center [473, 247] width 16 height 16
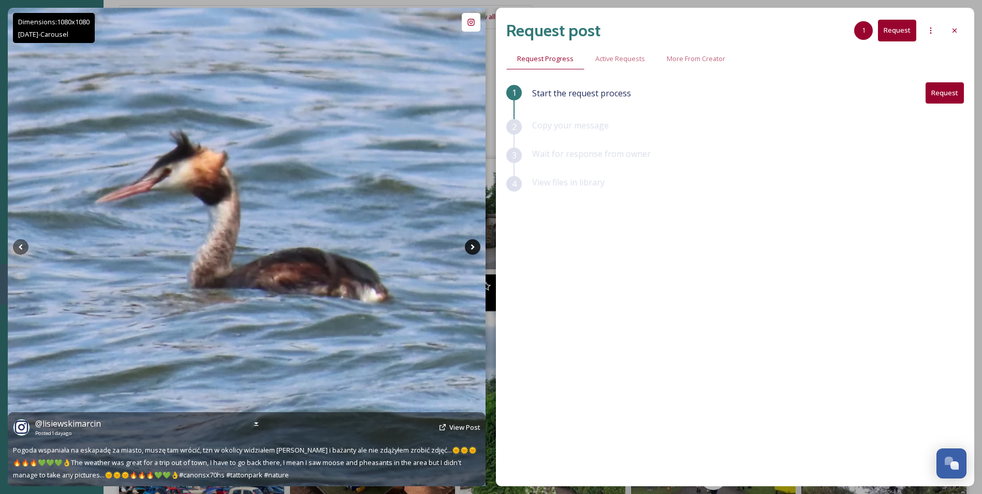
click at [469, 251] on icon at bounding box center [473, 247] width 16 height 16
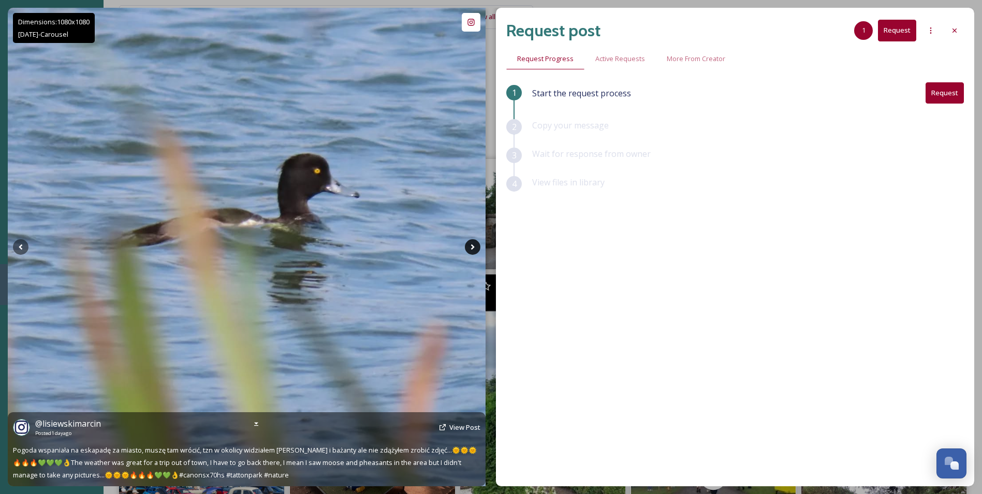
click at [469, 251] on icon at bounding box center [473, 247] width 16 height 16
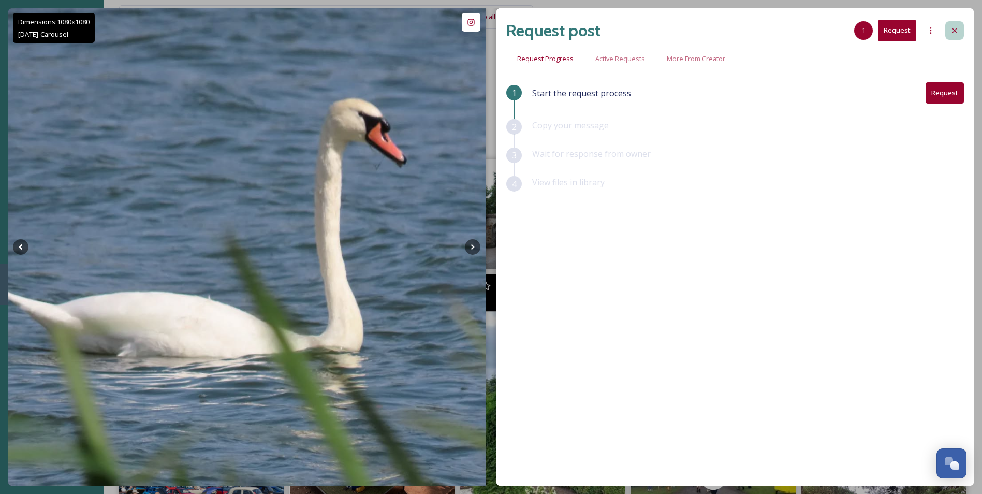
click at [954, 27] on icon at bounding box center [955, 30] width 8 height 8
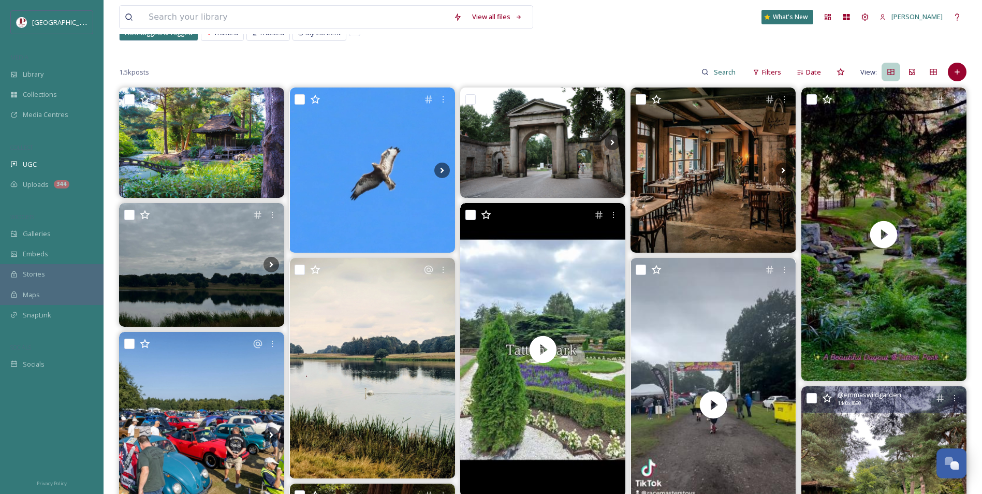
scroll to position [16, 0]
